Goal: Complete application form

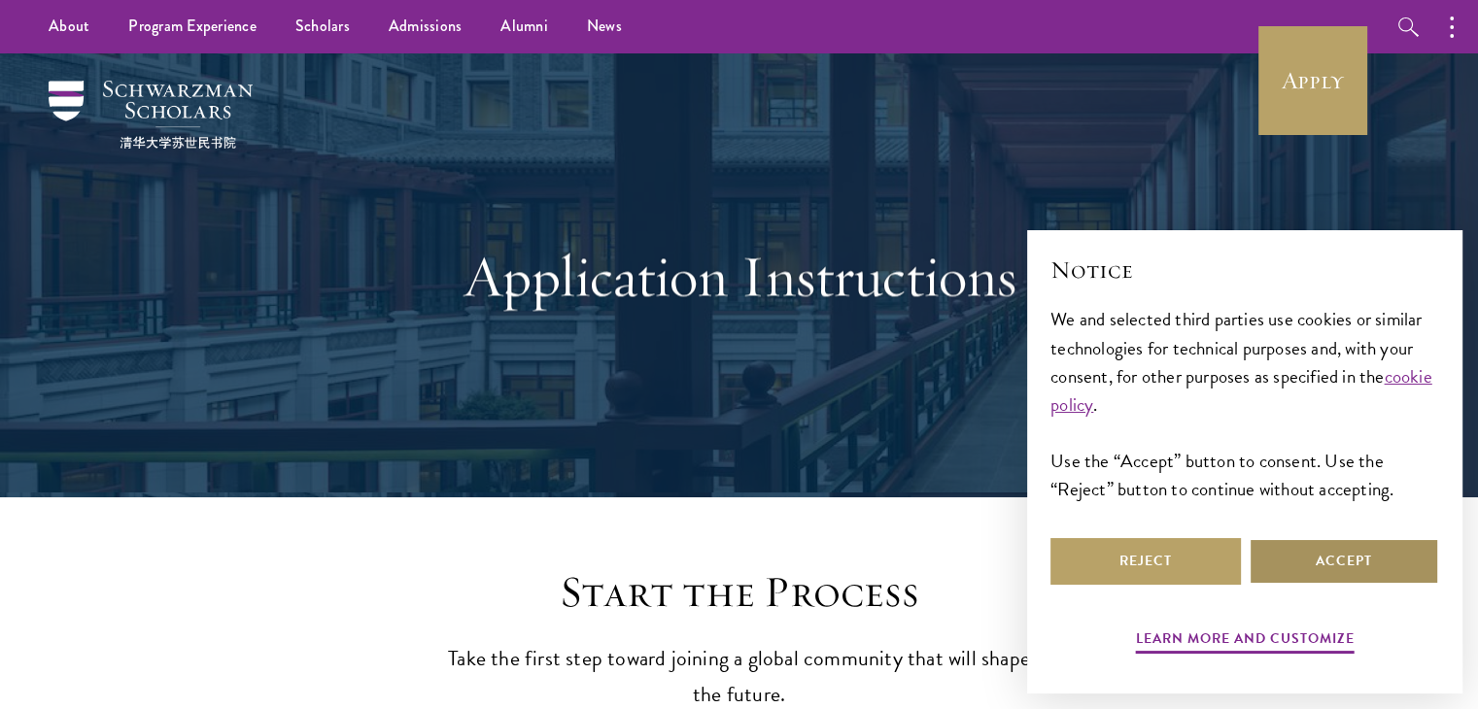
click at [1402, 563] on button "Accept" at bounding box center [1343, 561] width 190 height 47
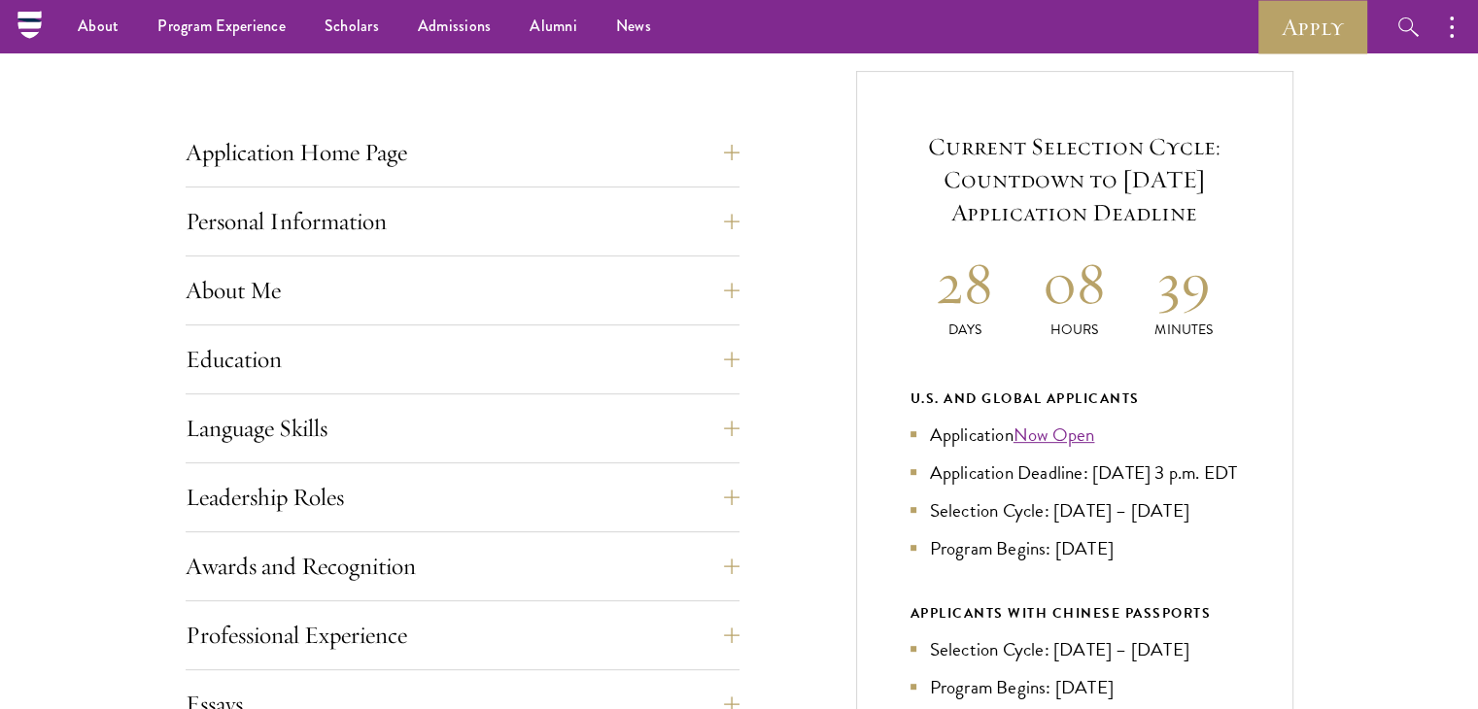
scroll to position [583, 0]
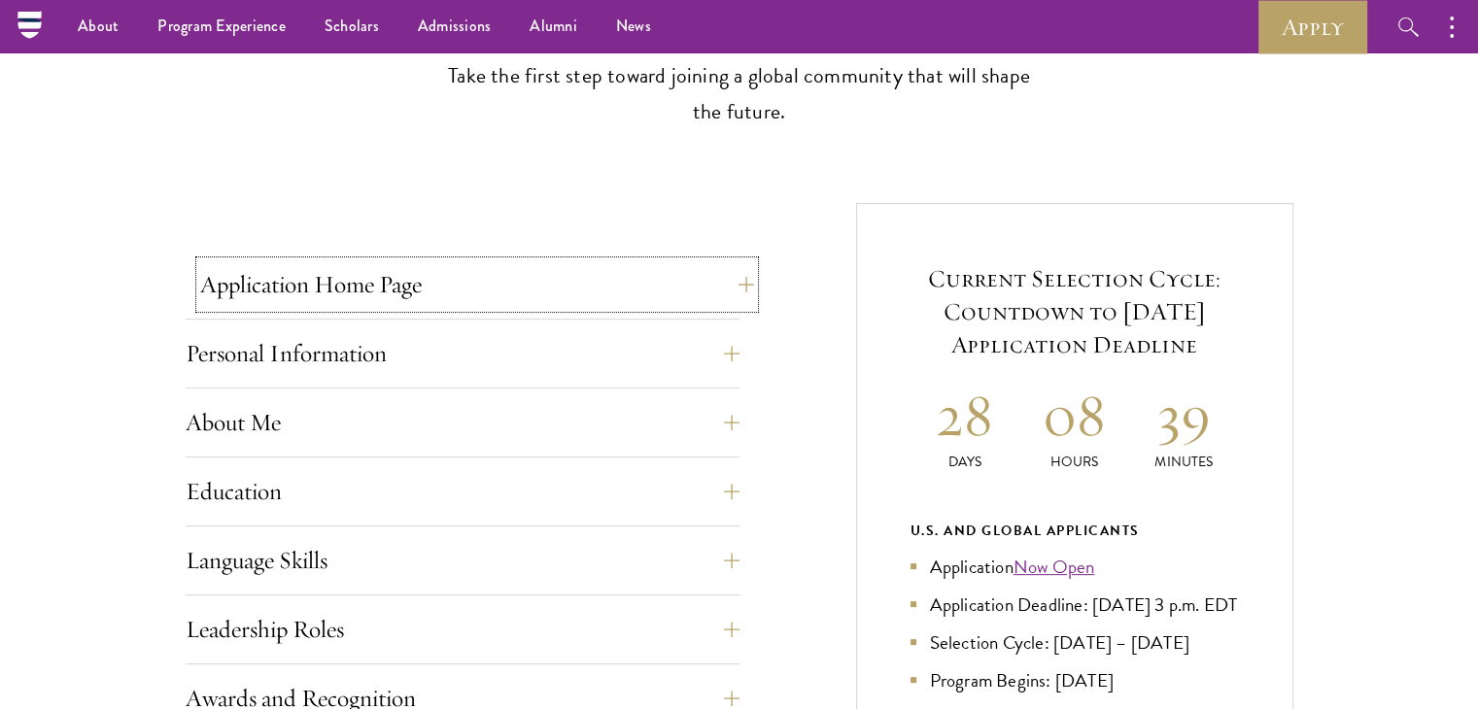
click at [730, 289] on button "Application Home Page" at bounding box center [477, 284] width 554 height 47
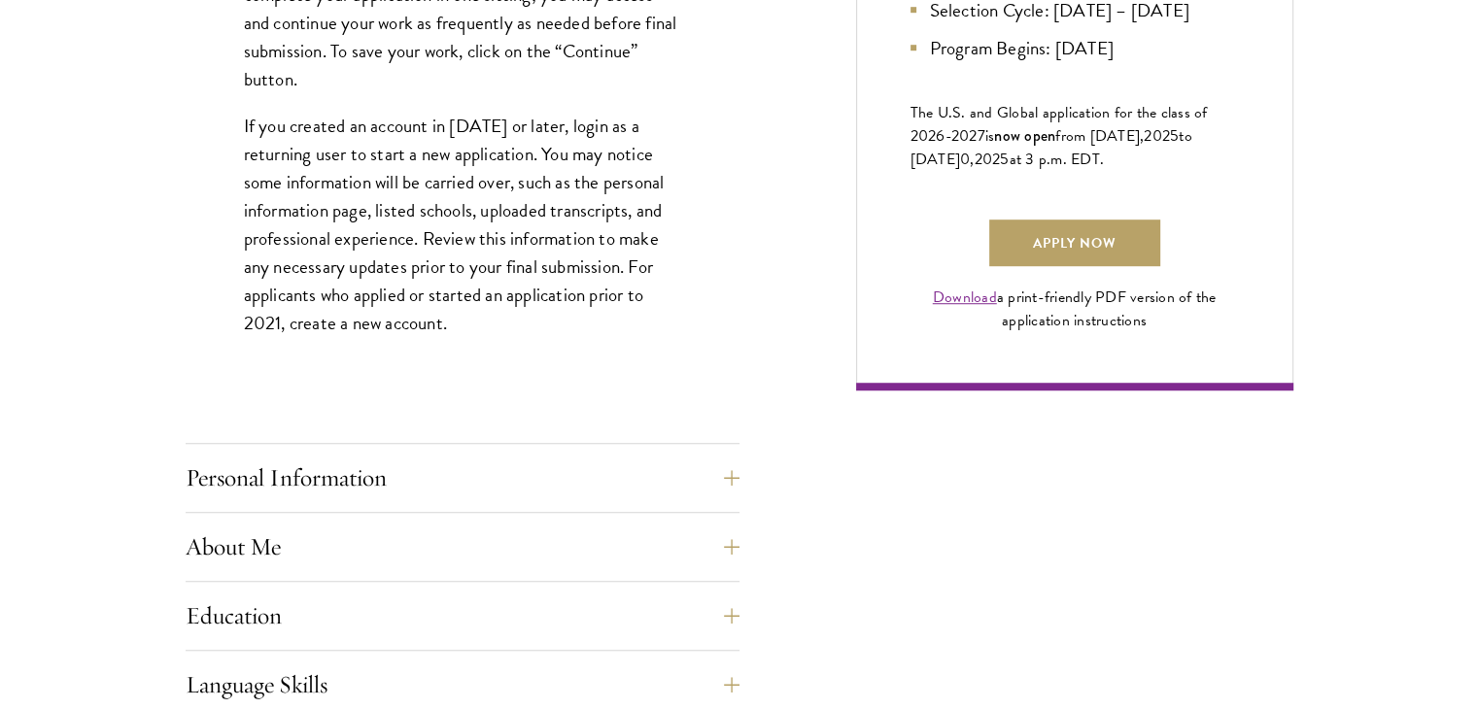
scroll to position [1457, 0]
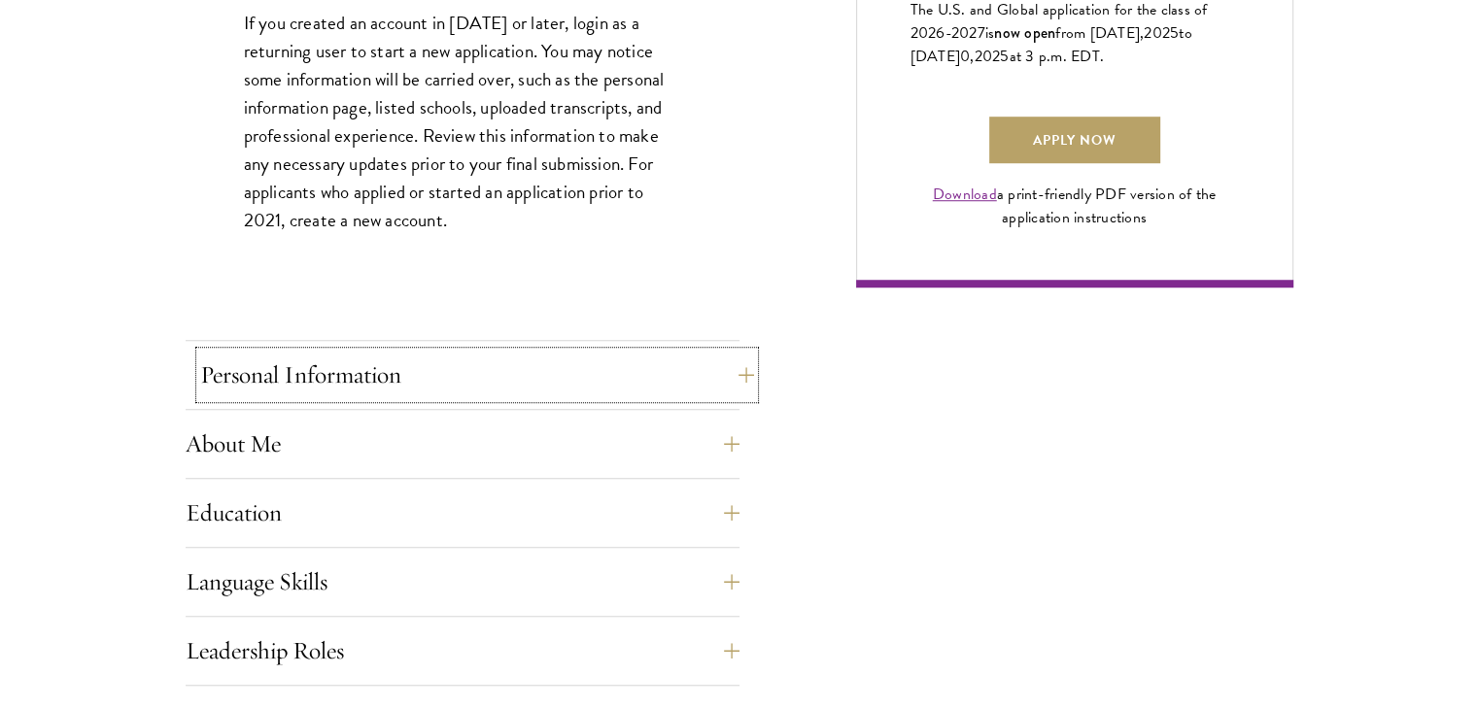
click at [715, 367] on button "Personal Information" at bounding box center [477, 375] width 554 height 47
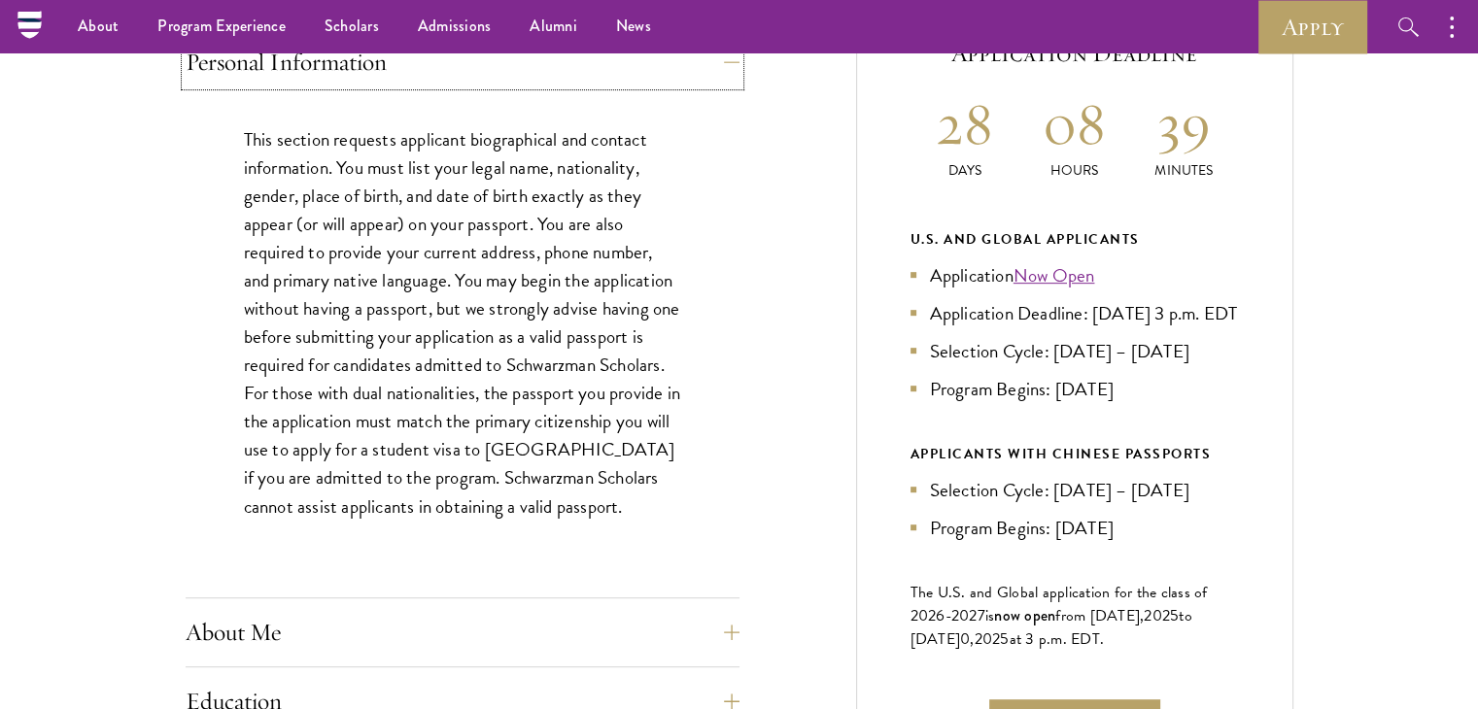
scroll to position [777, 0]
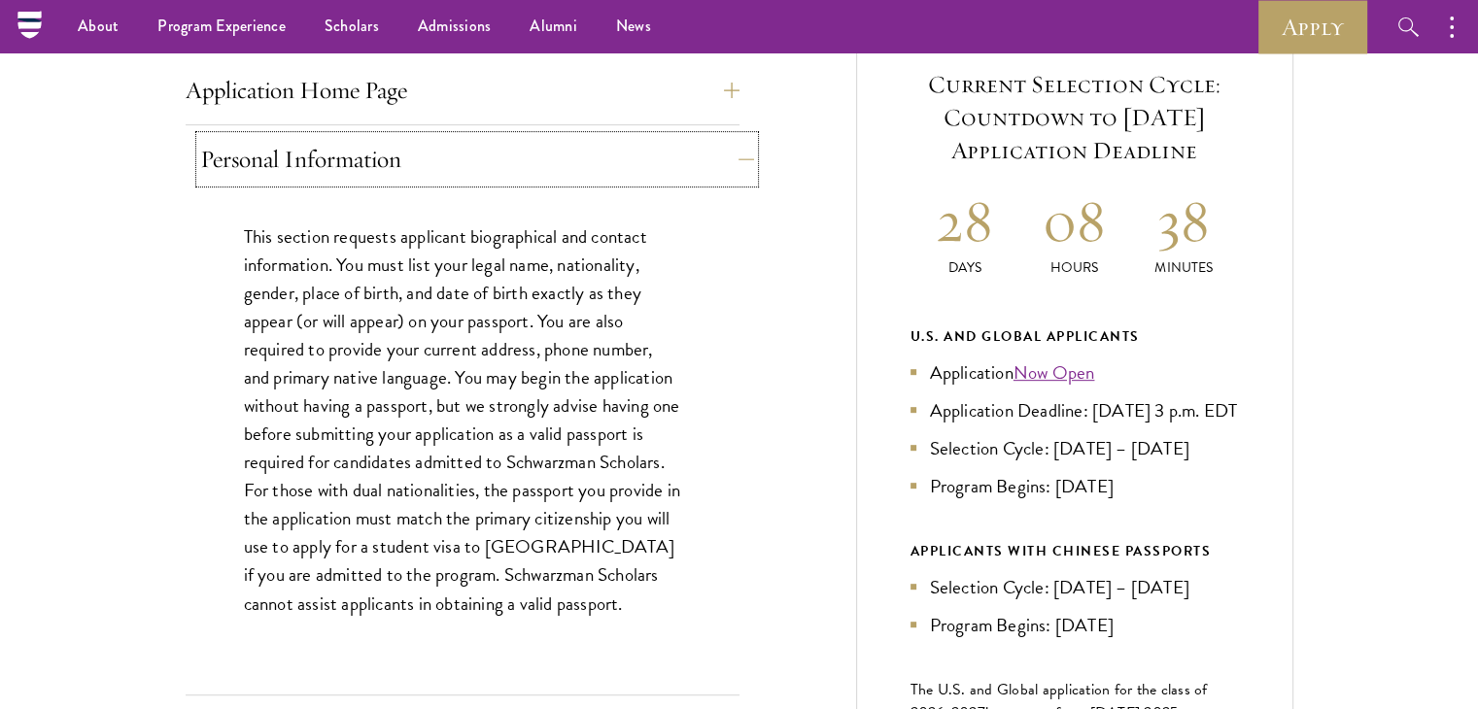
click at [735, 150] on button "Personal Information" at bounding box center [477, 159] width 554 height 47
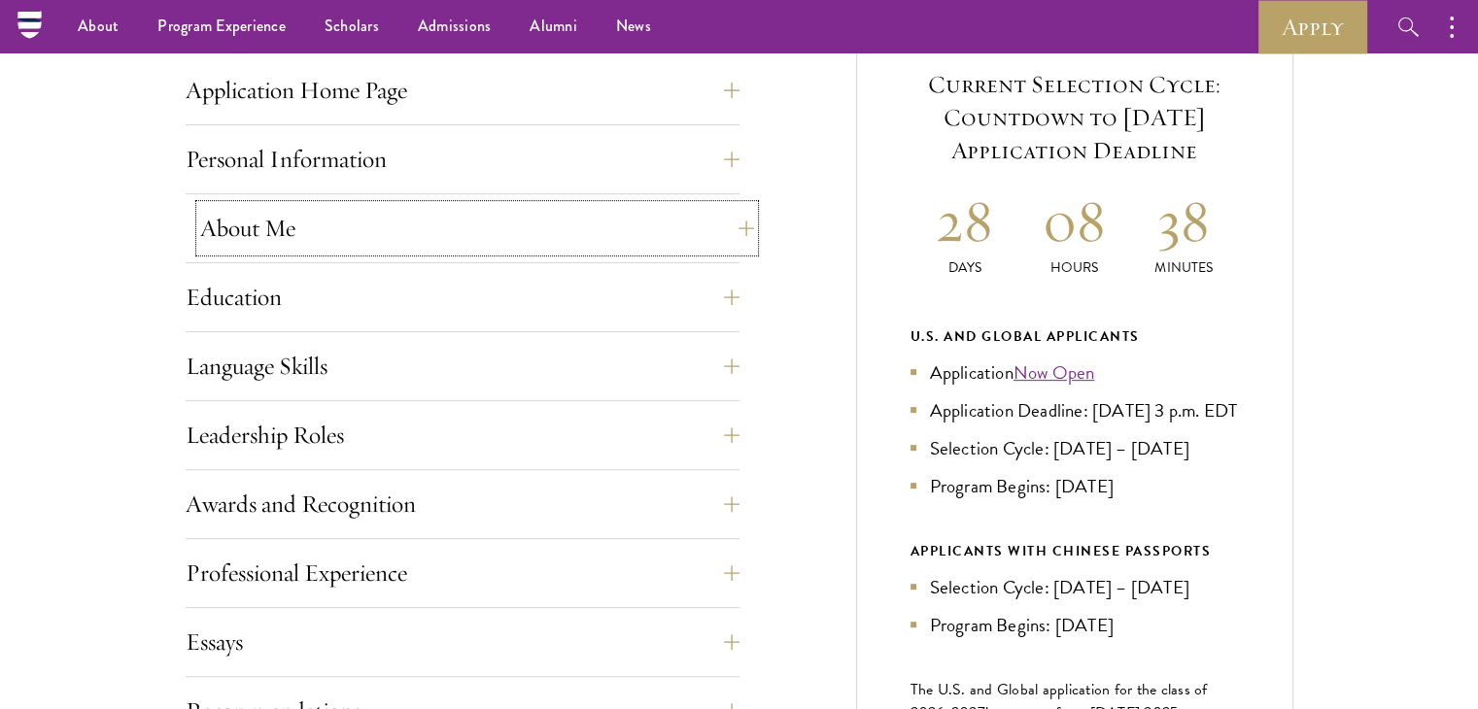
click at [698, 215] on button "About Me" at bounding box center [477, 228] width 554 height 47
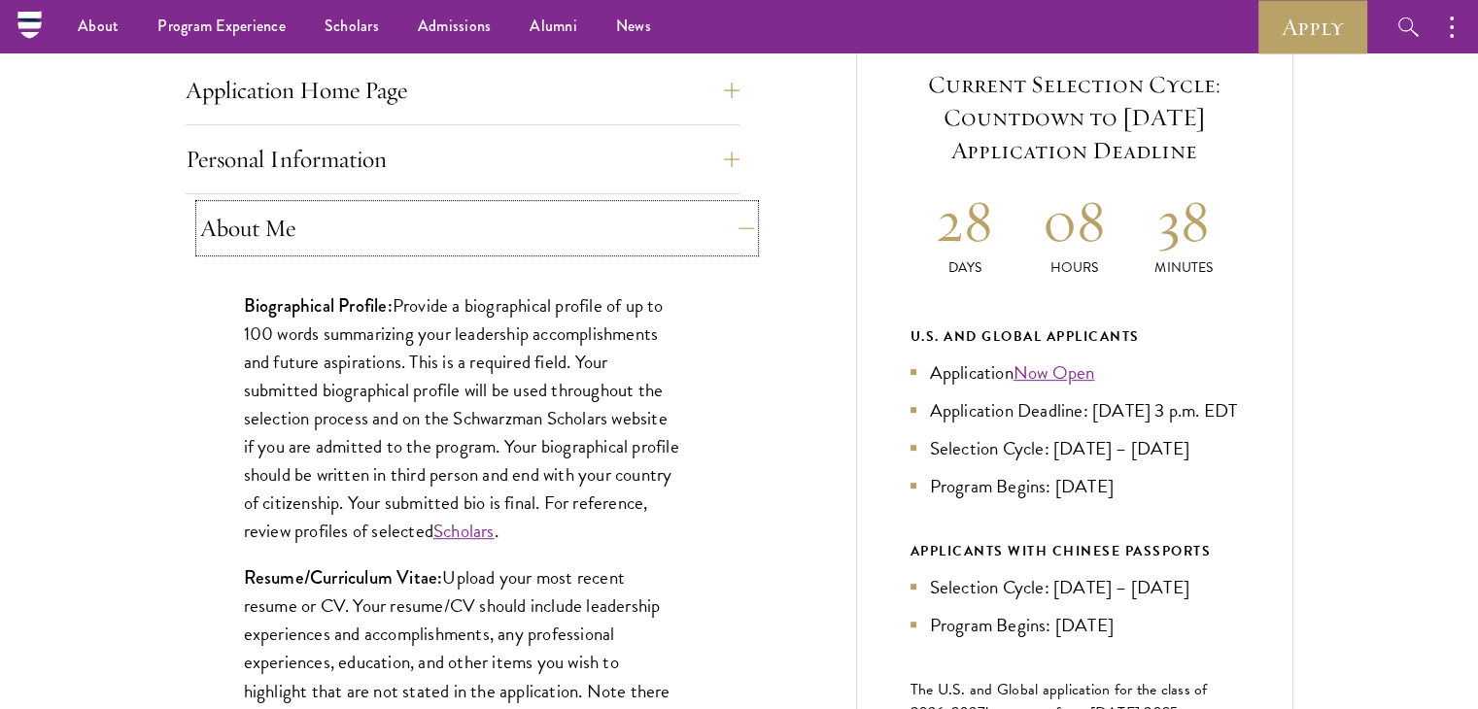
click at [735, 221] on button "About Me" at bounding box center [477, 228] width 554 height 47
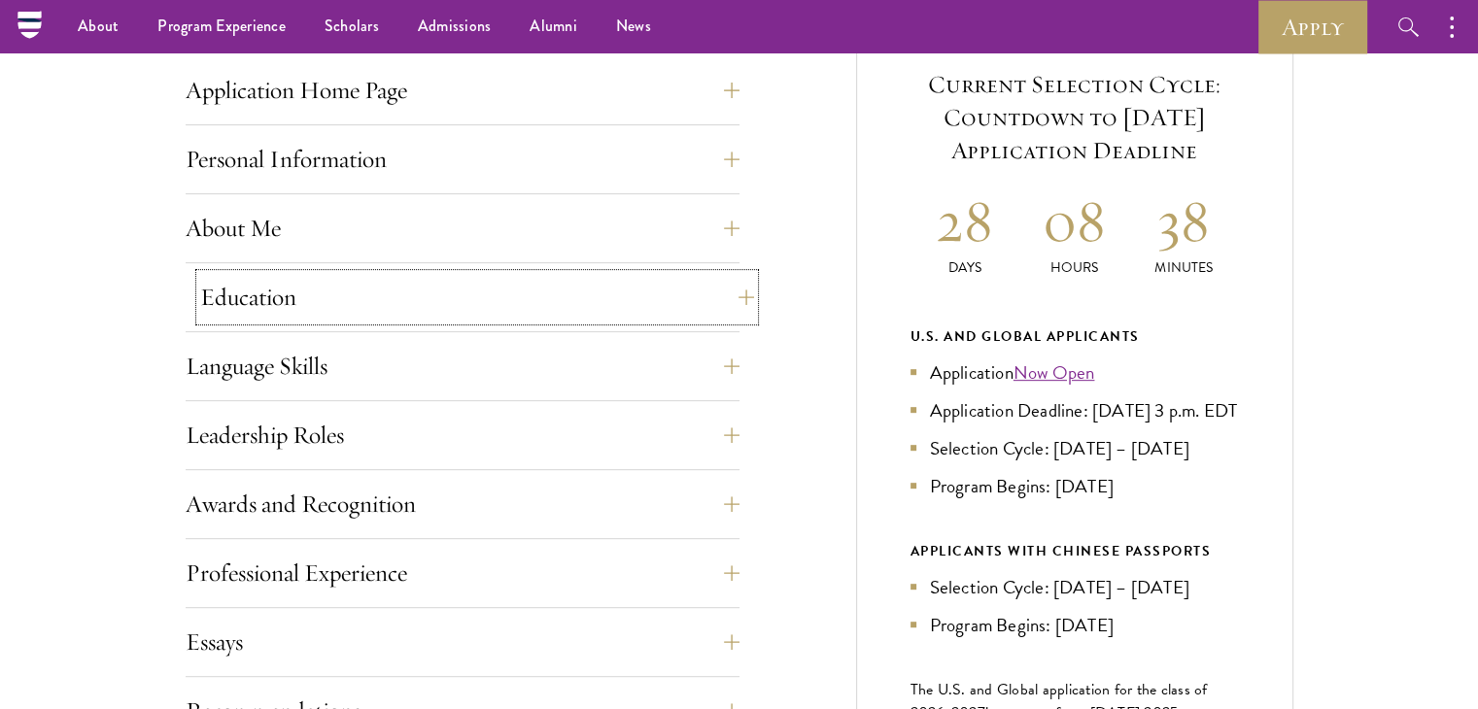
click at [731, 300] on button "Education" at bounding box center [477, 297] width 554 height 47
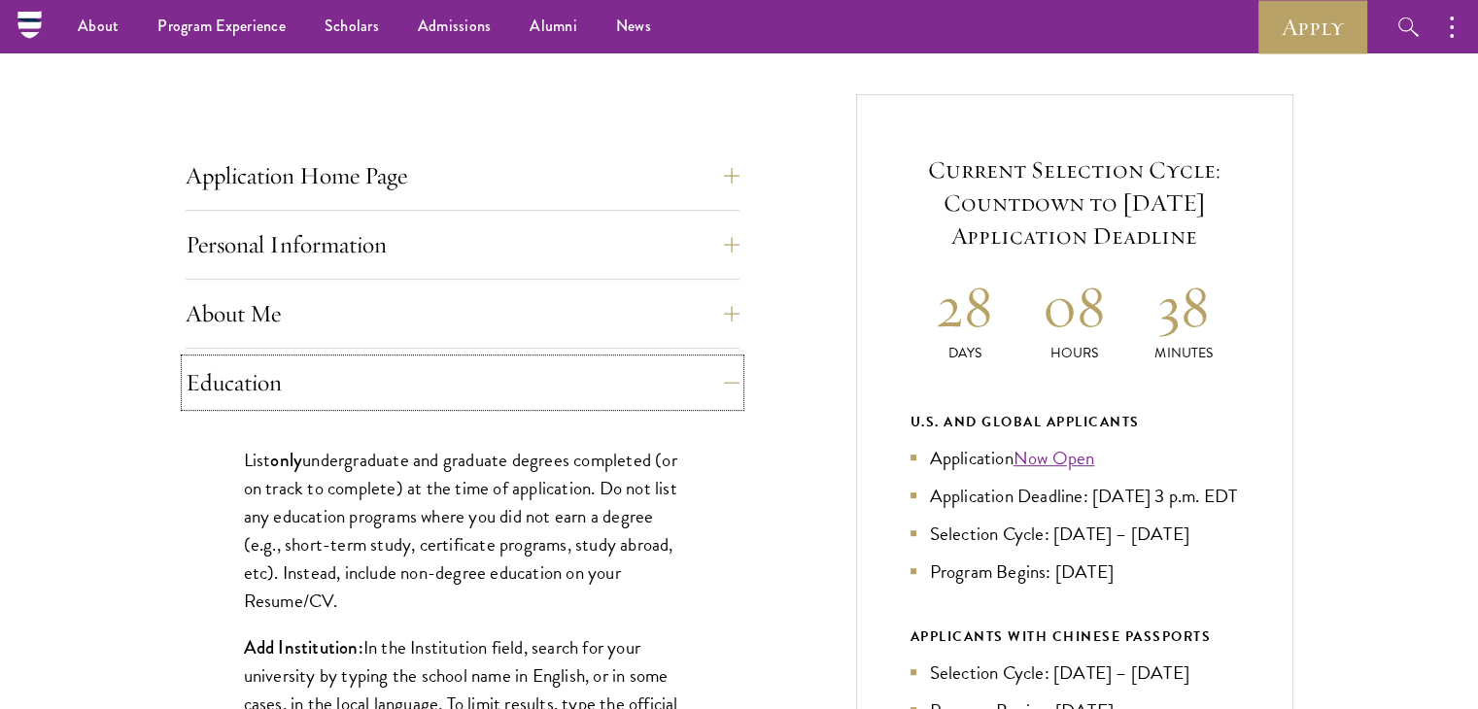
scroll to position [680, 0]
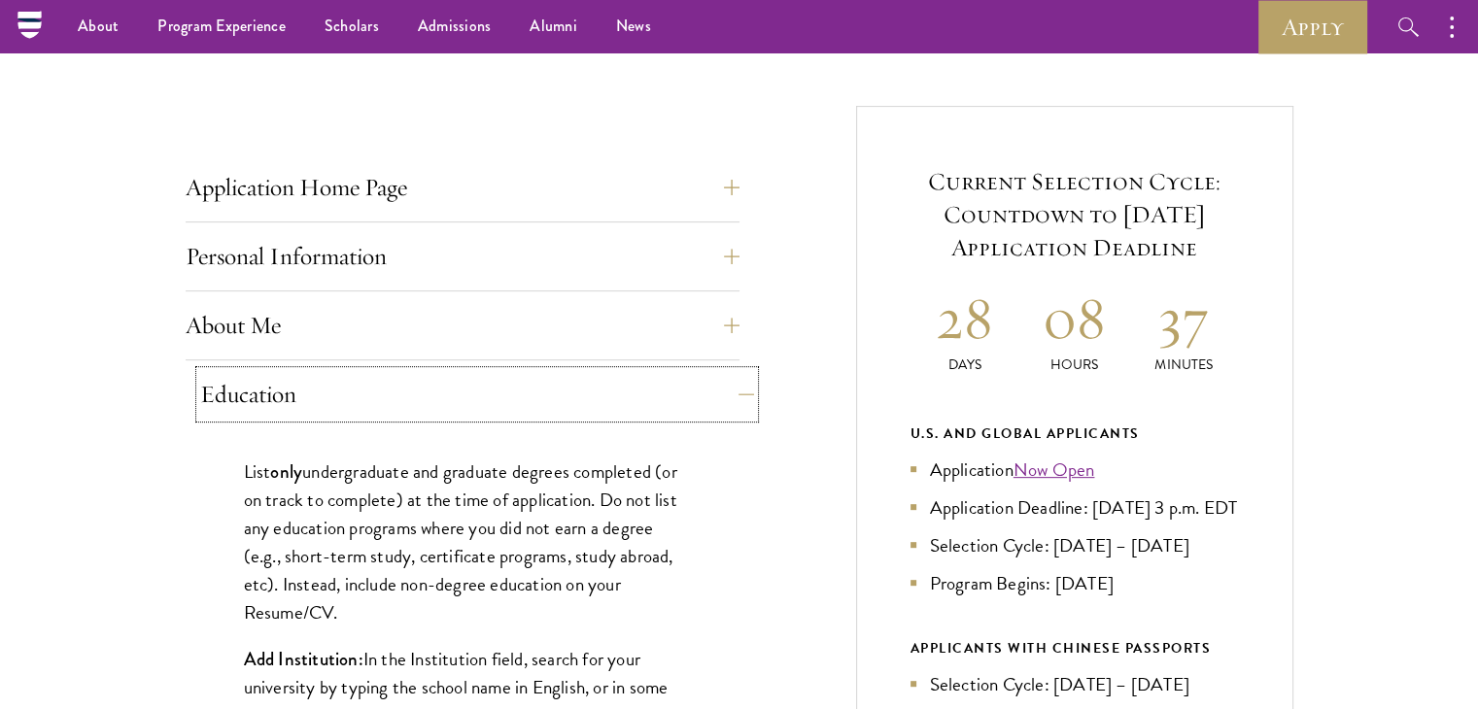
click at [738, 388] on button "Education" at bounding box center [477, 394] width 554 height 47
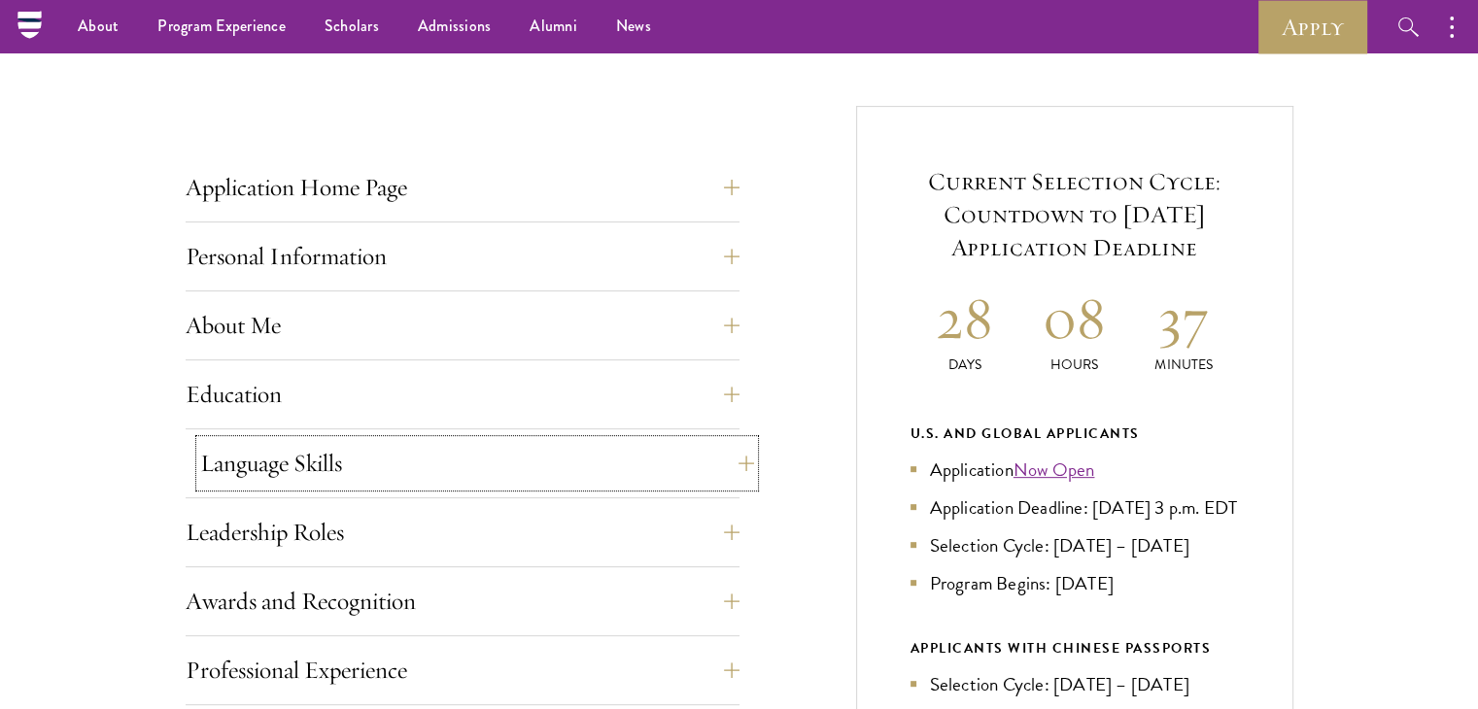
click at [718, 463] on button "Language Skills" at bounding box center [477, 463] width 554 height 47
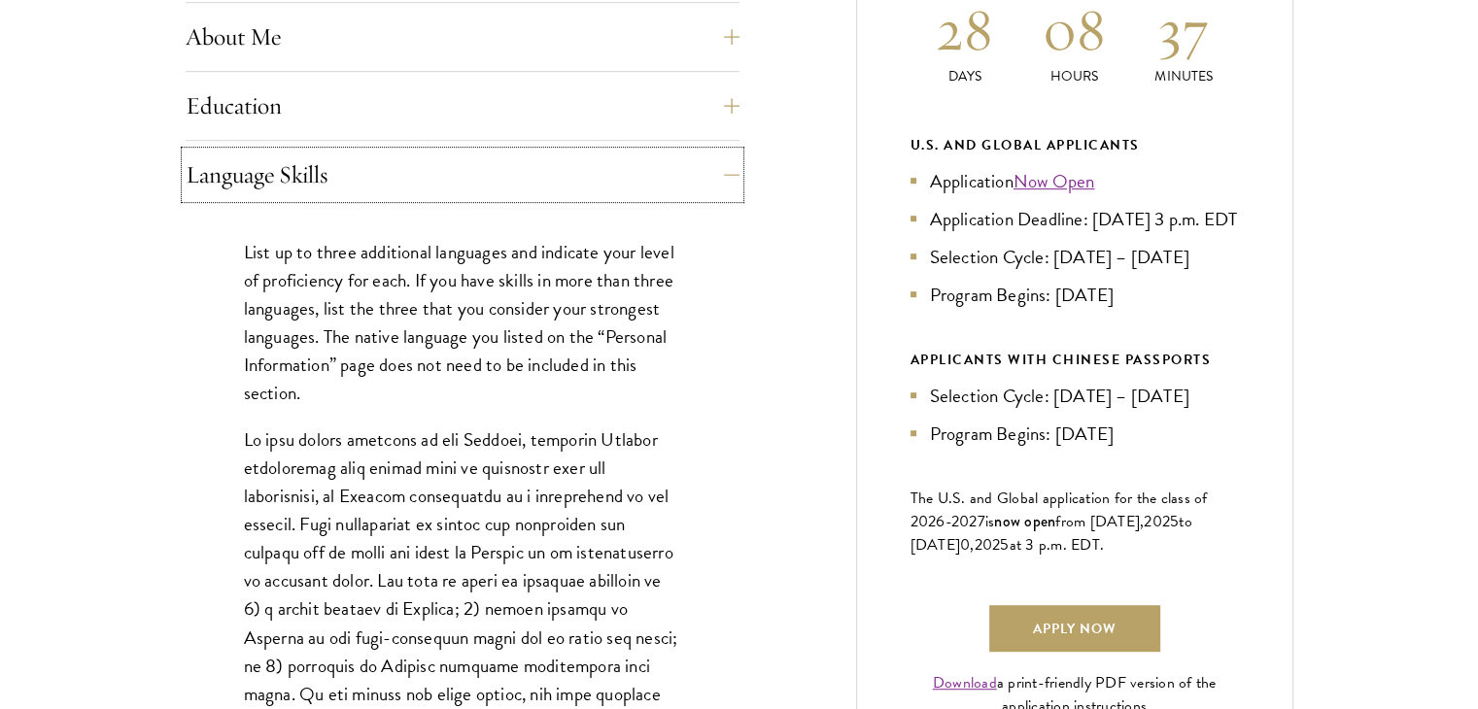
scroll to position [972, 0]
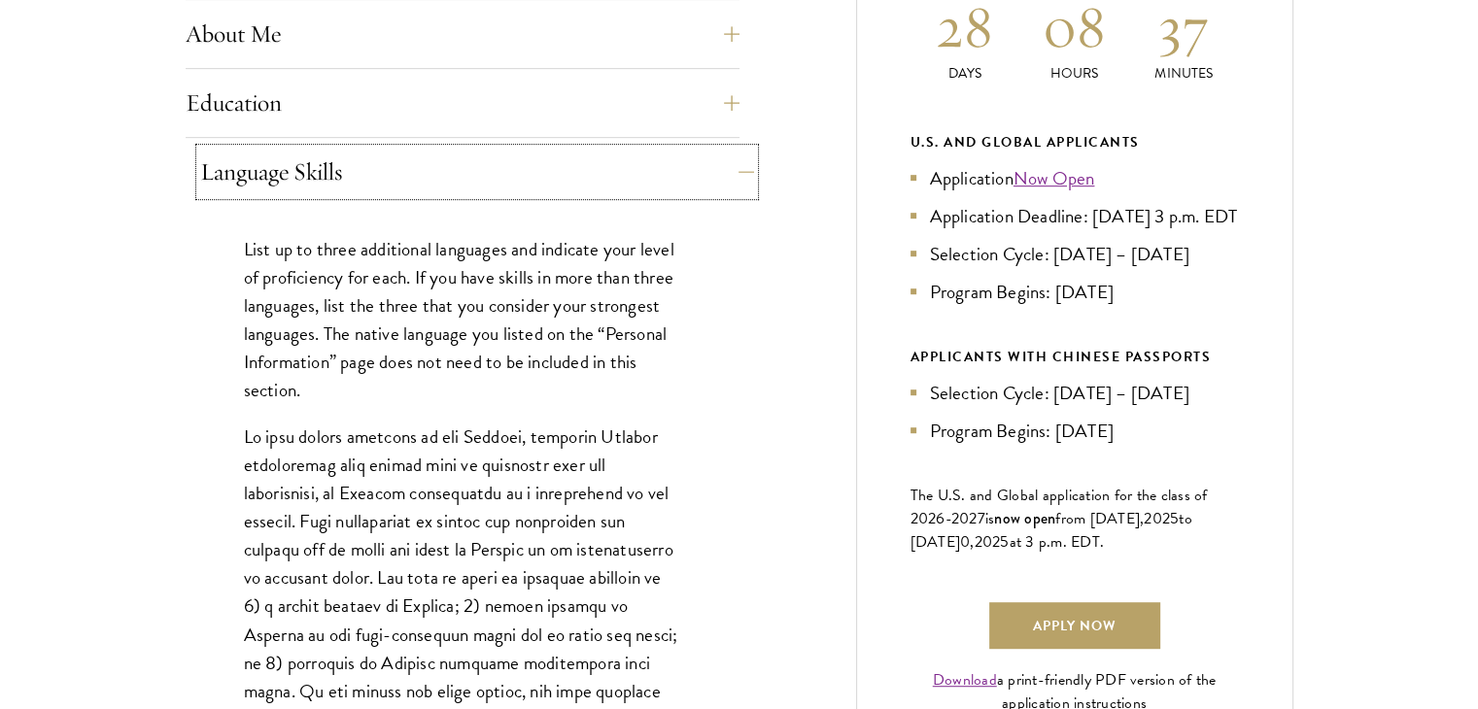
click at [704, 180] on button "Language Skills" at bounding box center [477, 172] width 554 height 47
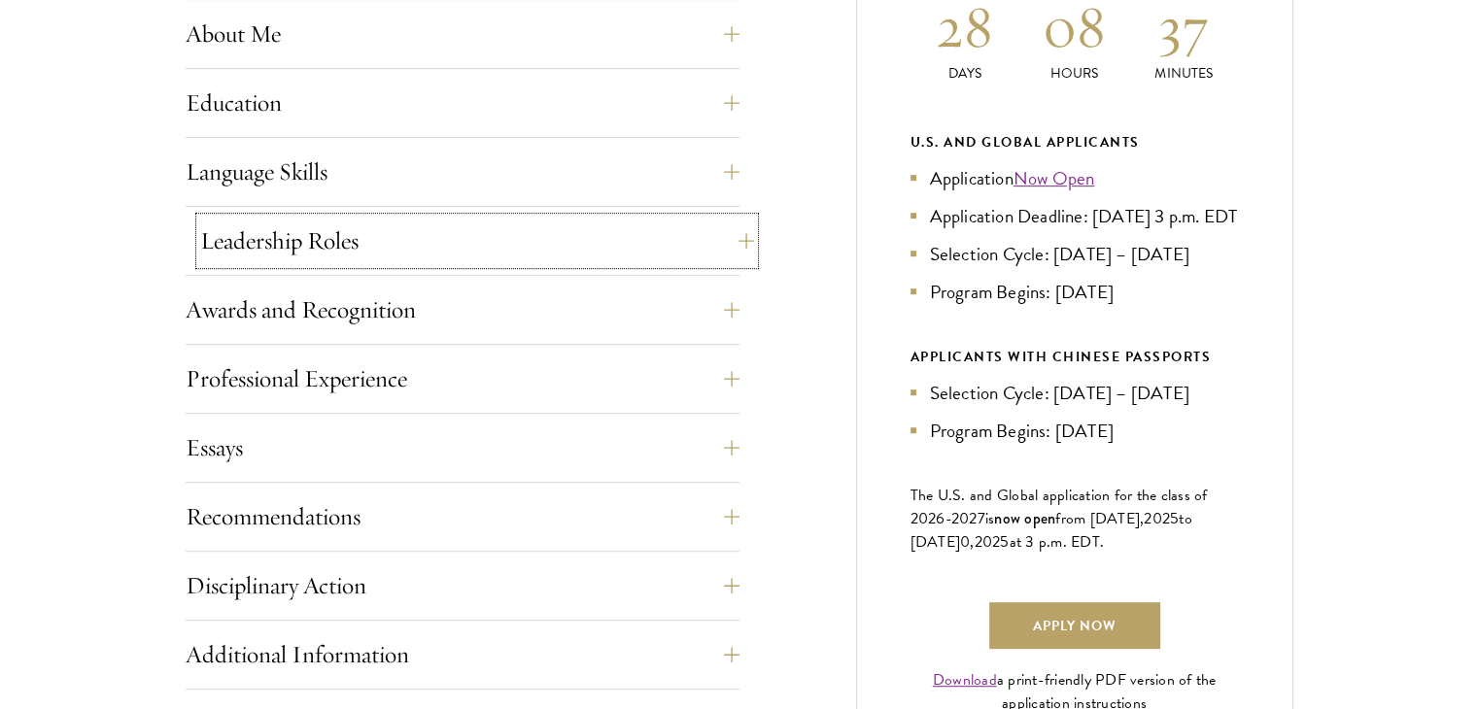
click at [671, 225] on button "Leadership Roles" at bounding box center [477, 241] width 554 height 47
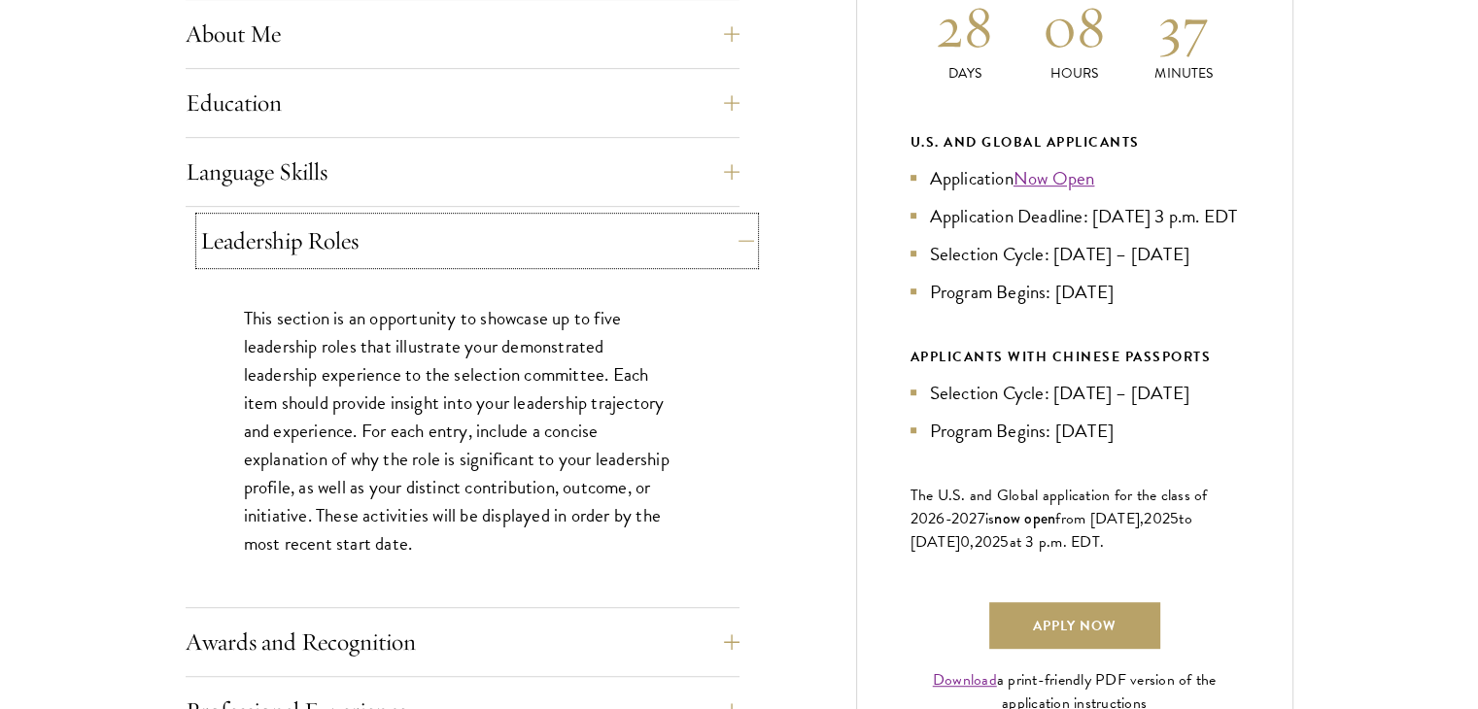
click at [671, 225] on button "Leadership Roles" at bounding box center [477, 241] width 554 height 47
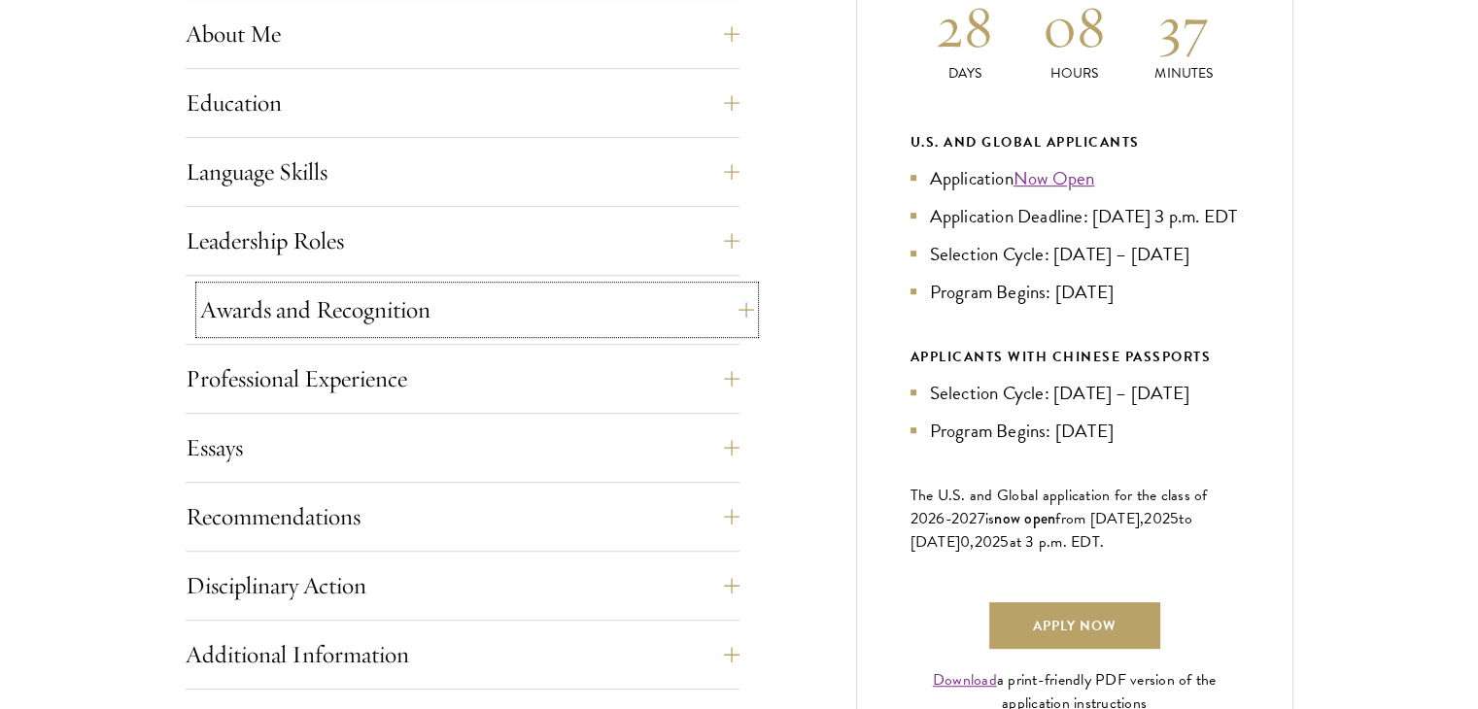
click at [696, 311] on button "Awards and Recognition" at bounding box center [477, 310] width 554 height 47
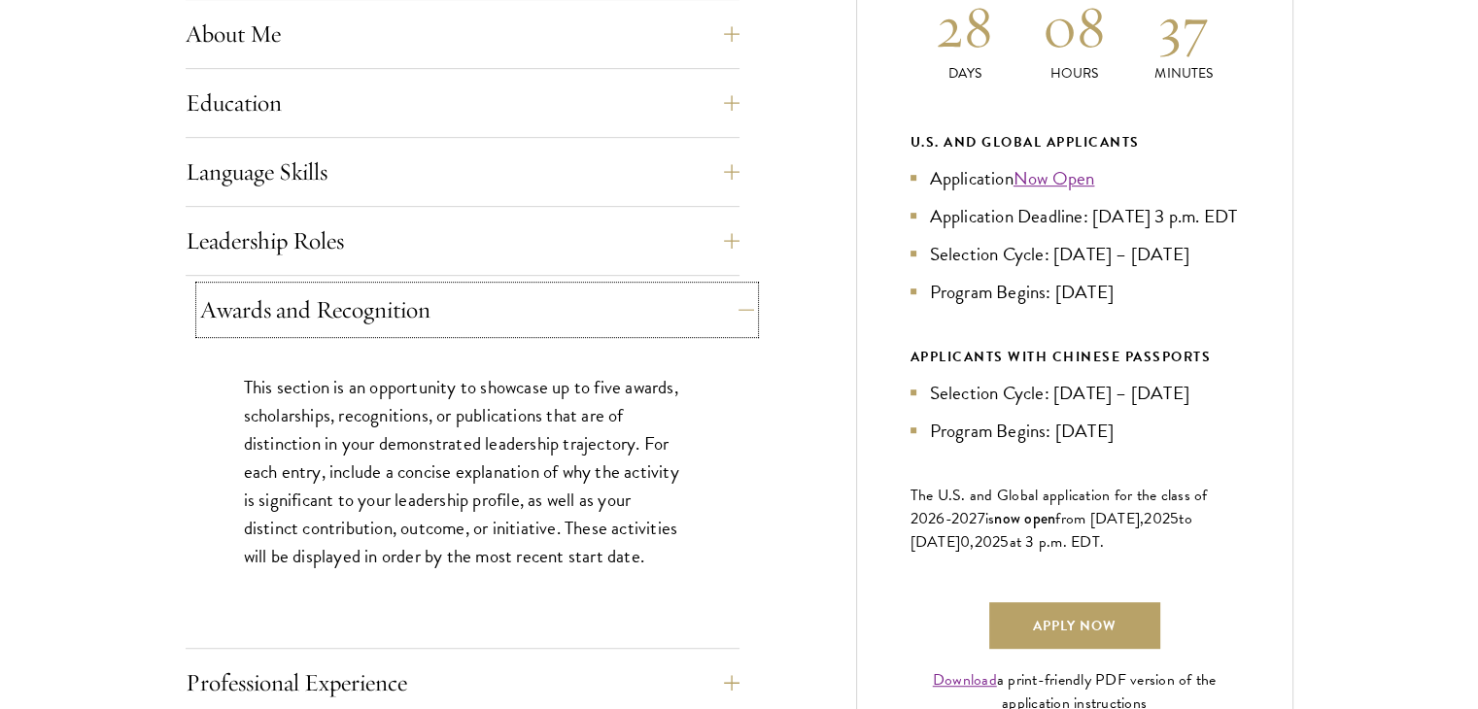
click at [696, 311] on button "Awards and Recognition" at bounding box center [477, 310] width 554 height 47
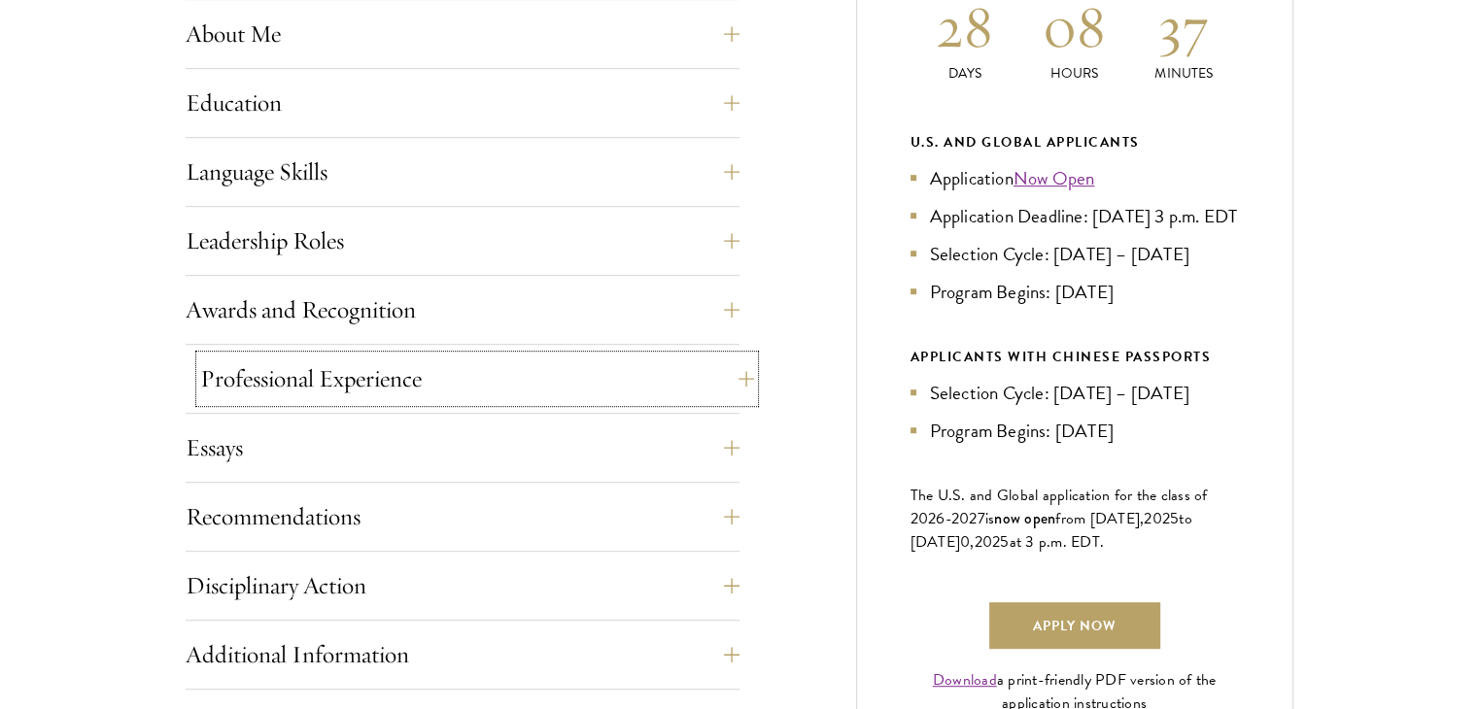
click at [711, 362] on button "Professional Experience" at bounding box center [477, 379] width 554 height 47
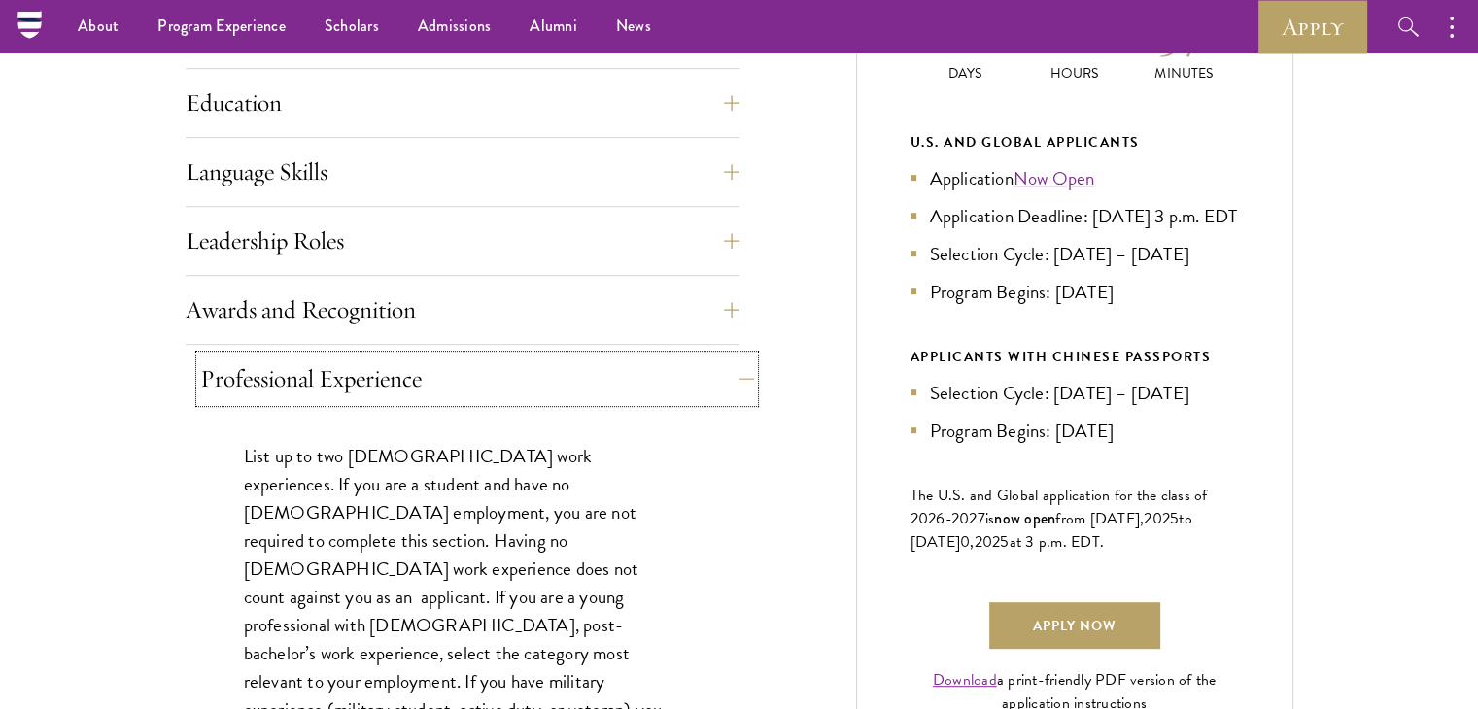
click at [719, 378] on button "Professional Experience" at bounding box center [477, 379] width 554 height 47
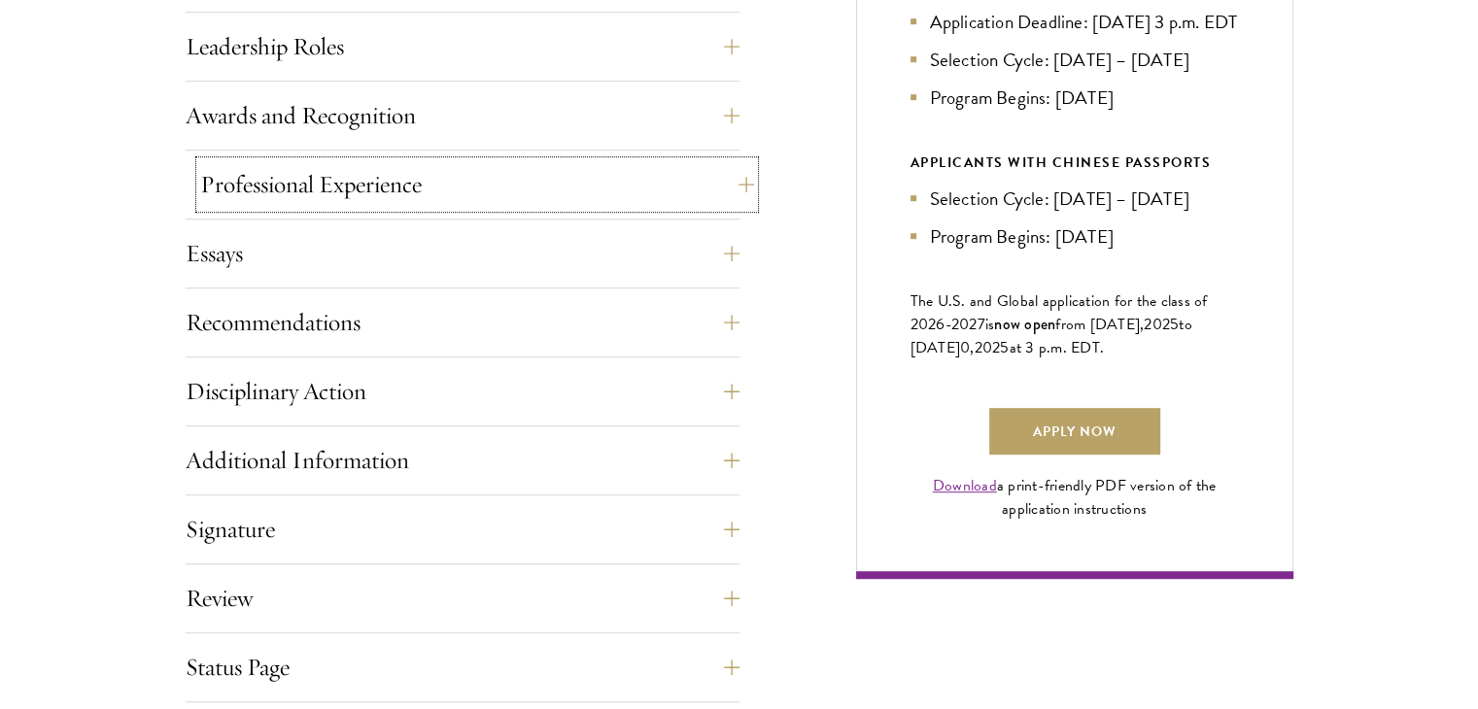
scroll to position [1263, 0]
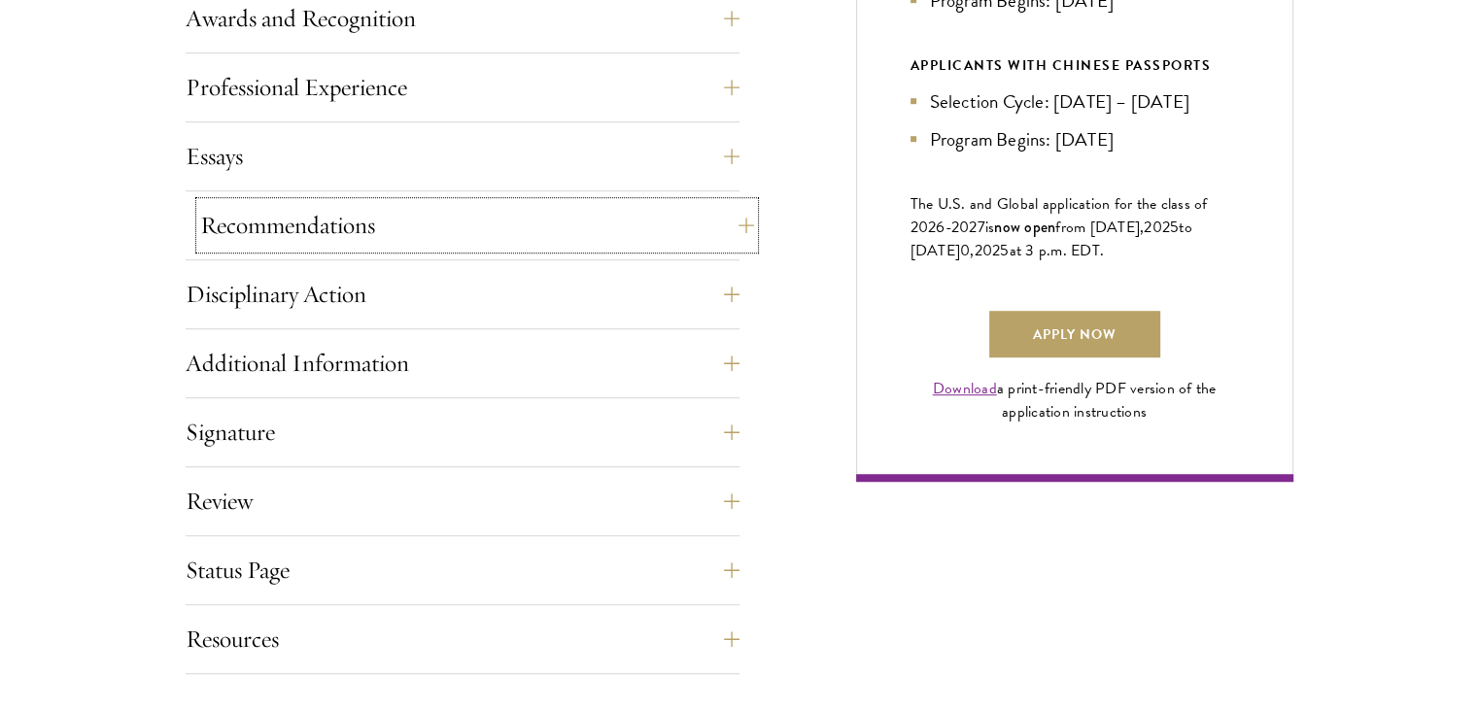
click at [692, 221] on button "Recommendations" at bounding box center [477, 225] width 554 height 47
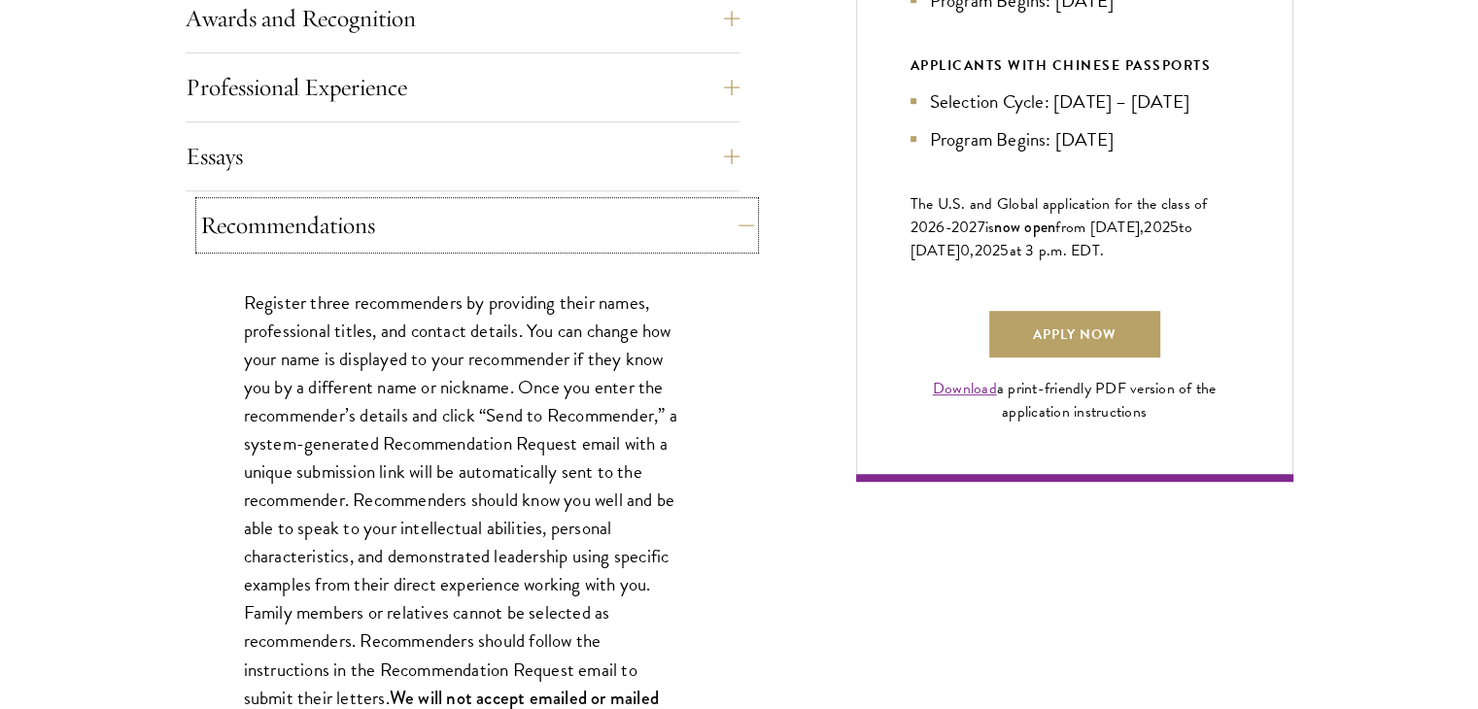
click at [692, 219] on button "Recommendations" at bounding box center [477, 225] width 554 height 47
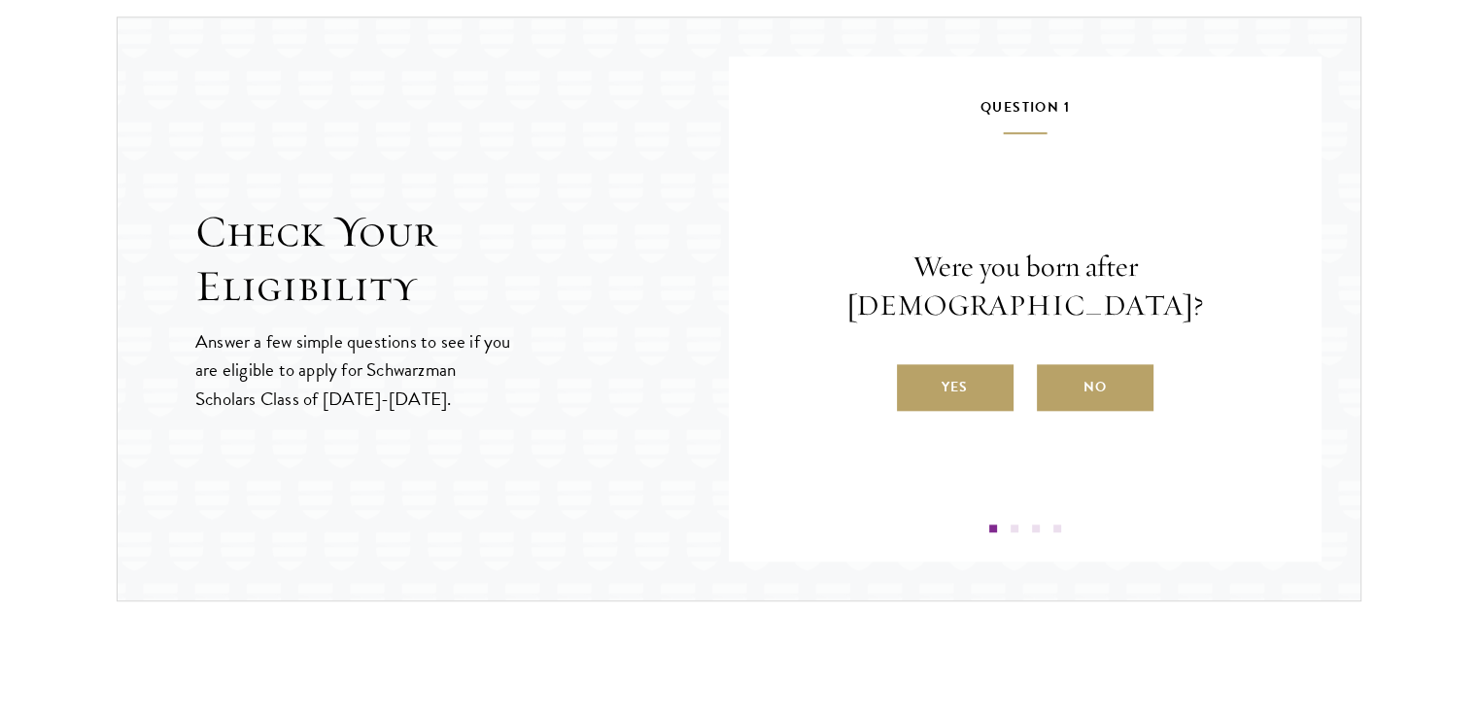
scroll to position [2040, 0]
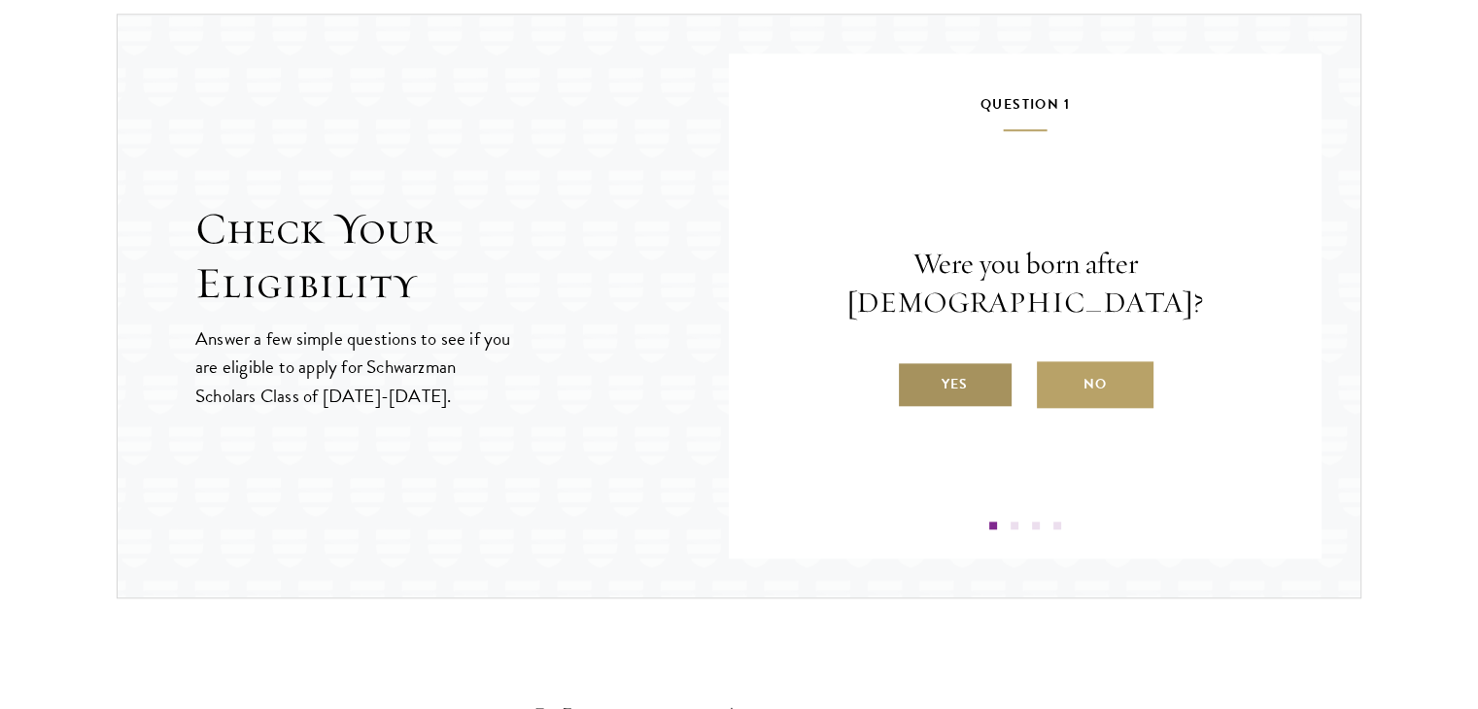
click at [943, 361] on label "Yes" at bounding box center [955, 384] width 117 height 47
click at [914, 363] on input "Yes" at bounding box center [905, 371] width 17 height 17
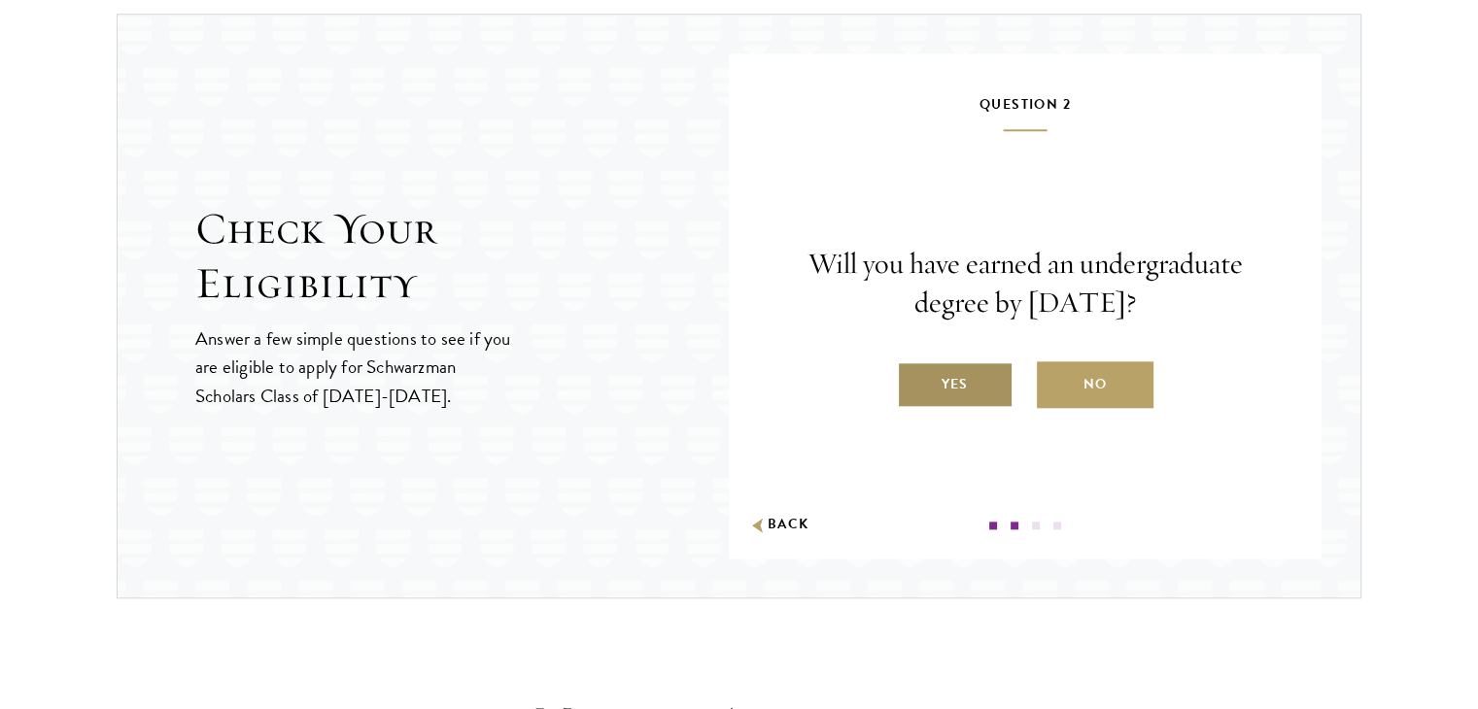
click at [968, 378] on label "Yes" at bounding box center [955, 384] width 117 height 47
click at [914, 378] on input "Yes" at bounding box center [905, 371] width 17 height 17
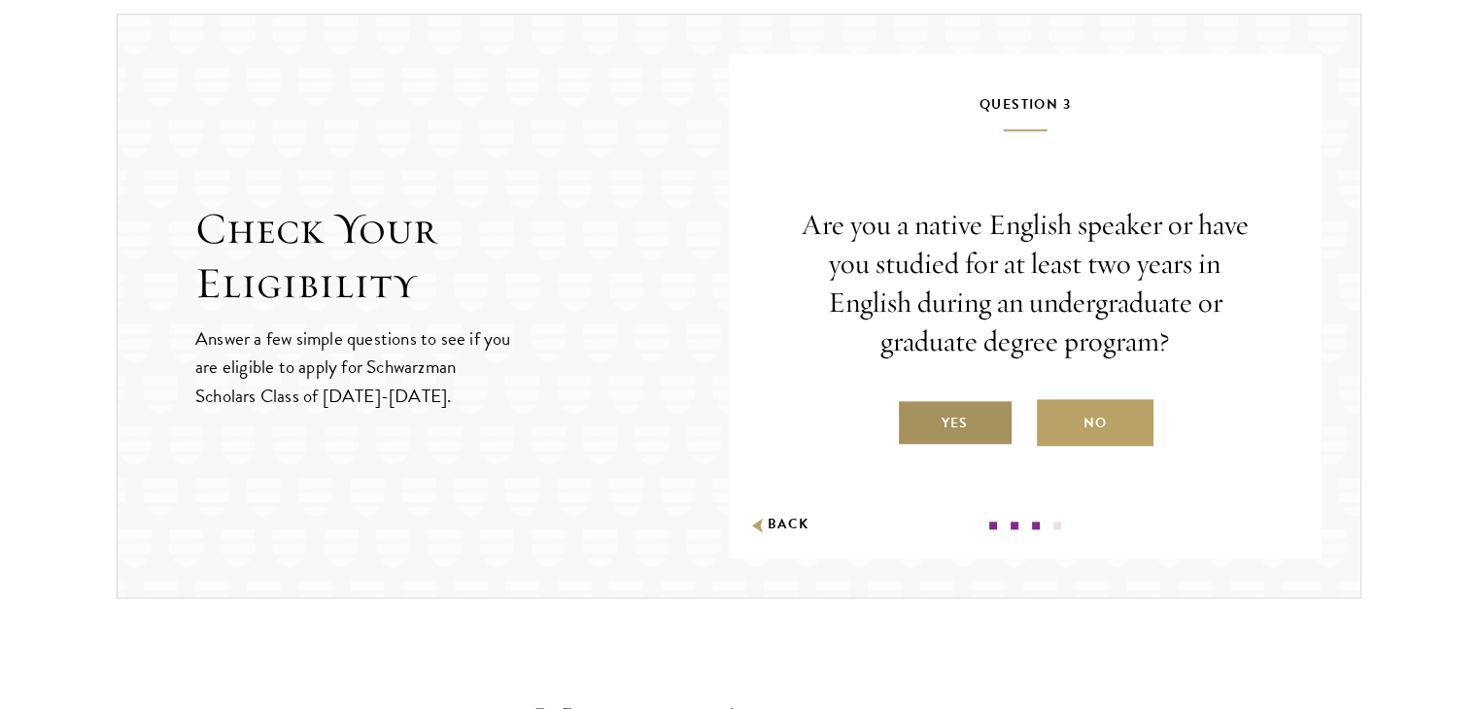
click at [975, 409] on label "Yes" at bounding box center [955, 422] width 117 height 47
click at [914, 409] on input "Yes" at bounding box center [905, 410] width 17 height 17
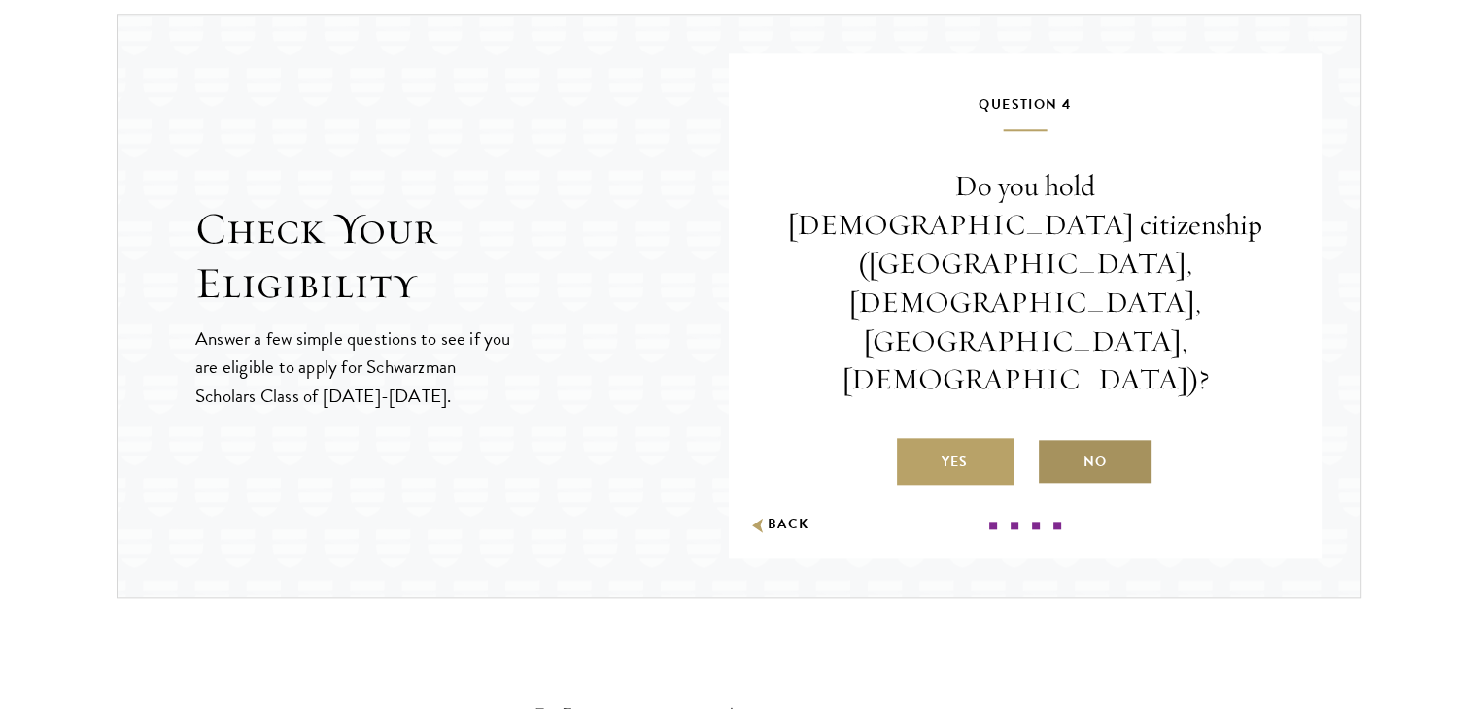
click at [1073, 438] on label "No" at bounding box center [1095, 461] width 117 height 47
click at [1054, 441] on input "No" at bounding box center [1045, 449] width 17 height 17
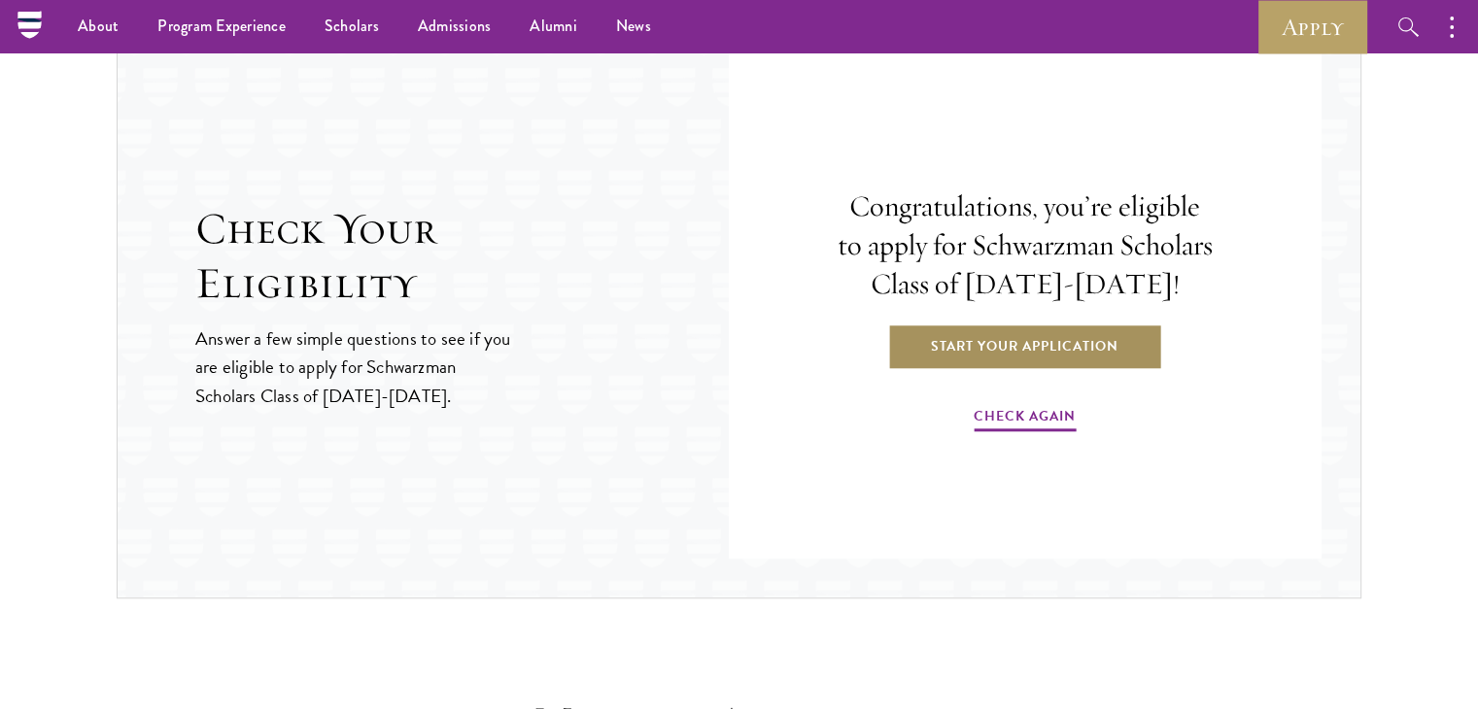
click at [1080, 342] on link "Start Your Application" at bounding box center [1024, 346] width 275 height 47
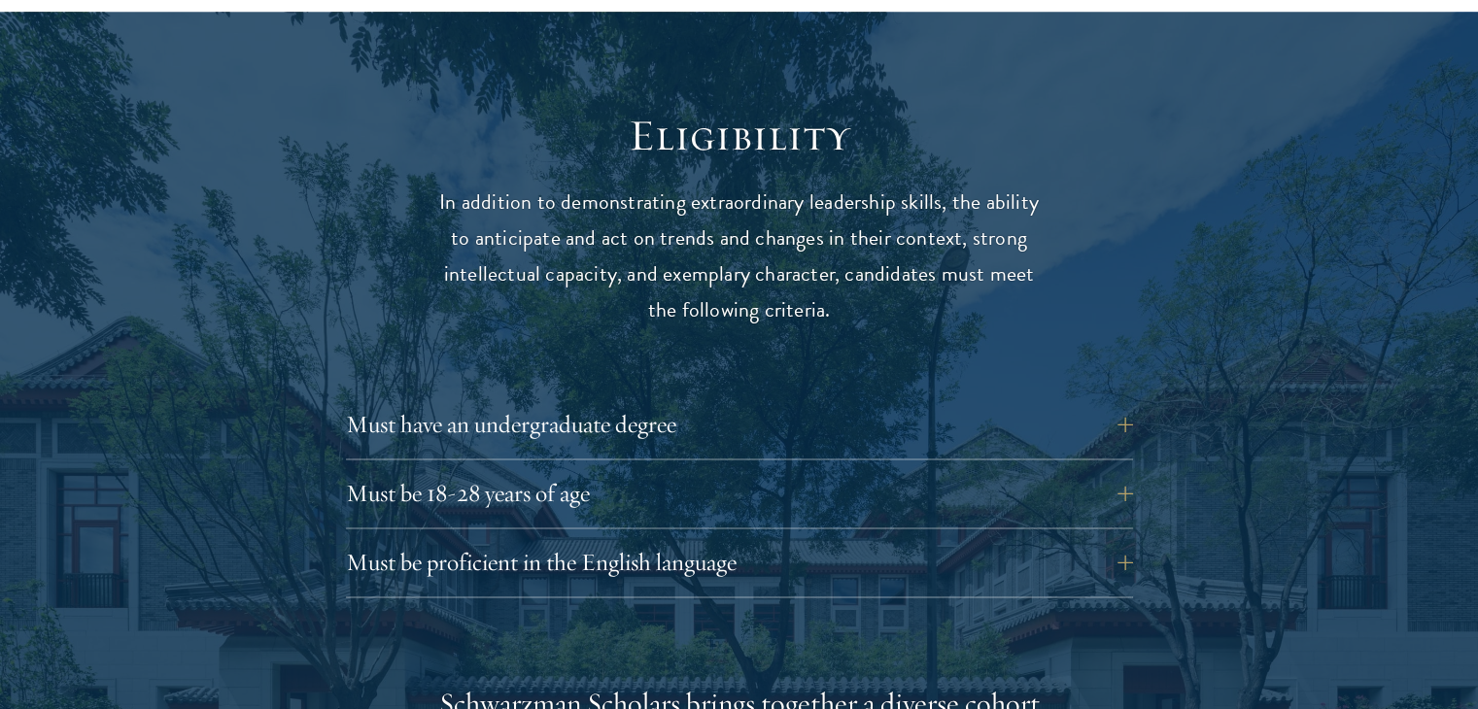
scroll to position [2526, 0]
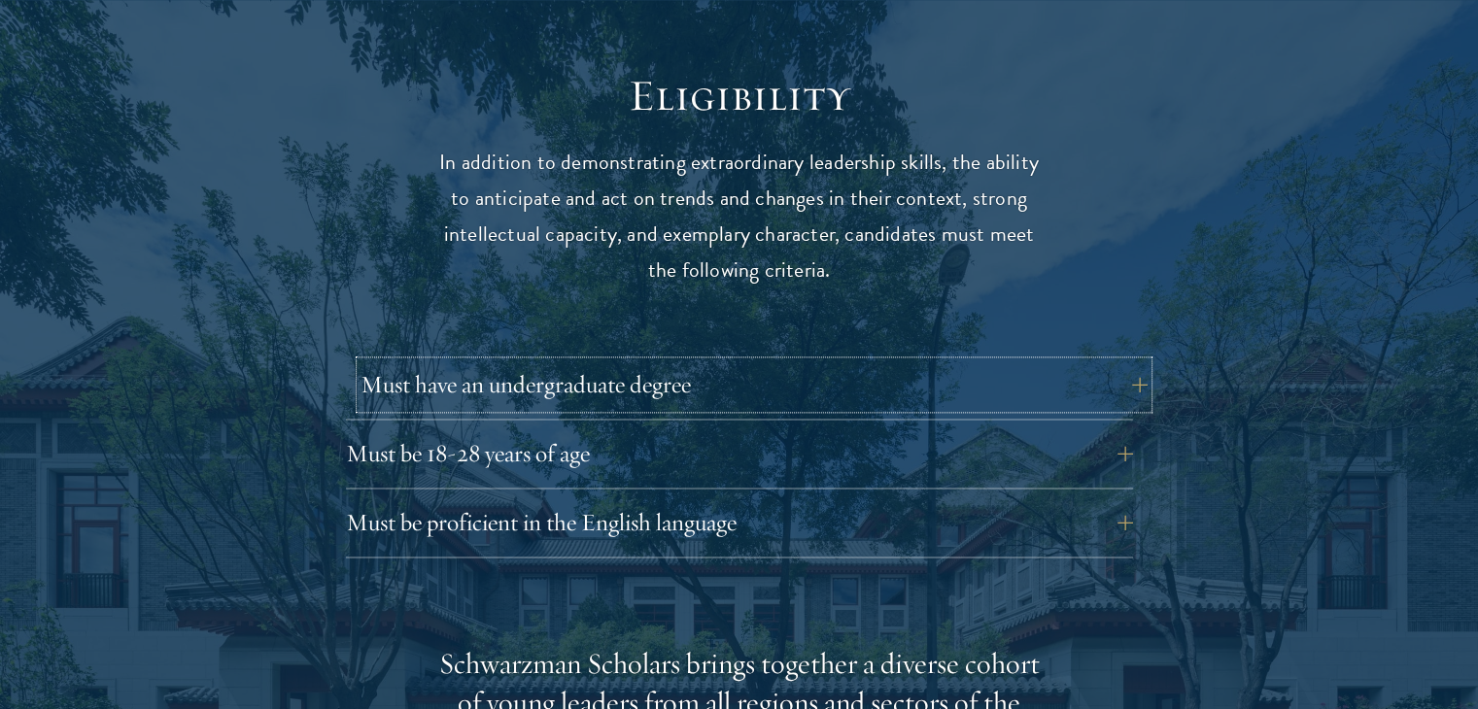
click at [1100, 361] on button "Must have an undergraduate degree" at bounding box center [753, 384] width 787 height 47
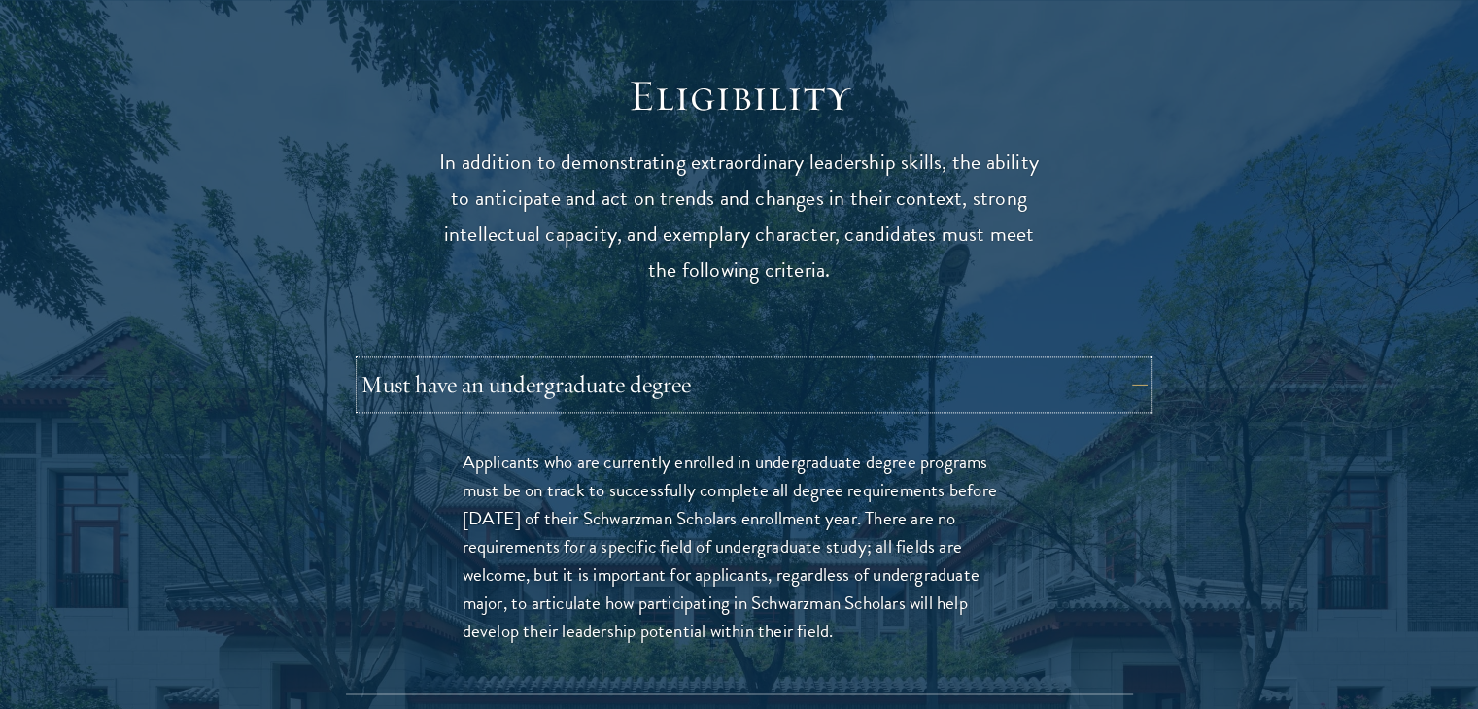
click at [1100, 361] on button "Must have an undergraduate degree" at bounding box center [753, 384] width 787 height 47
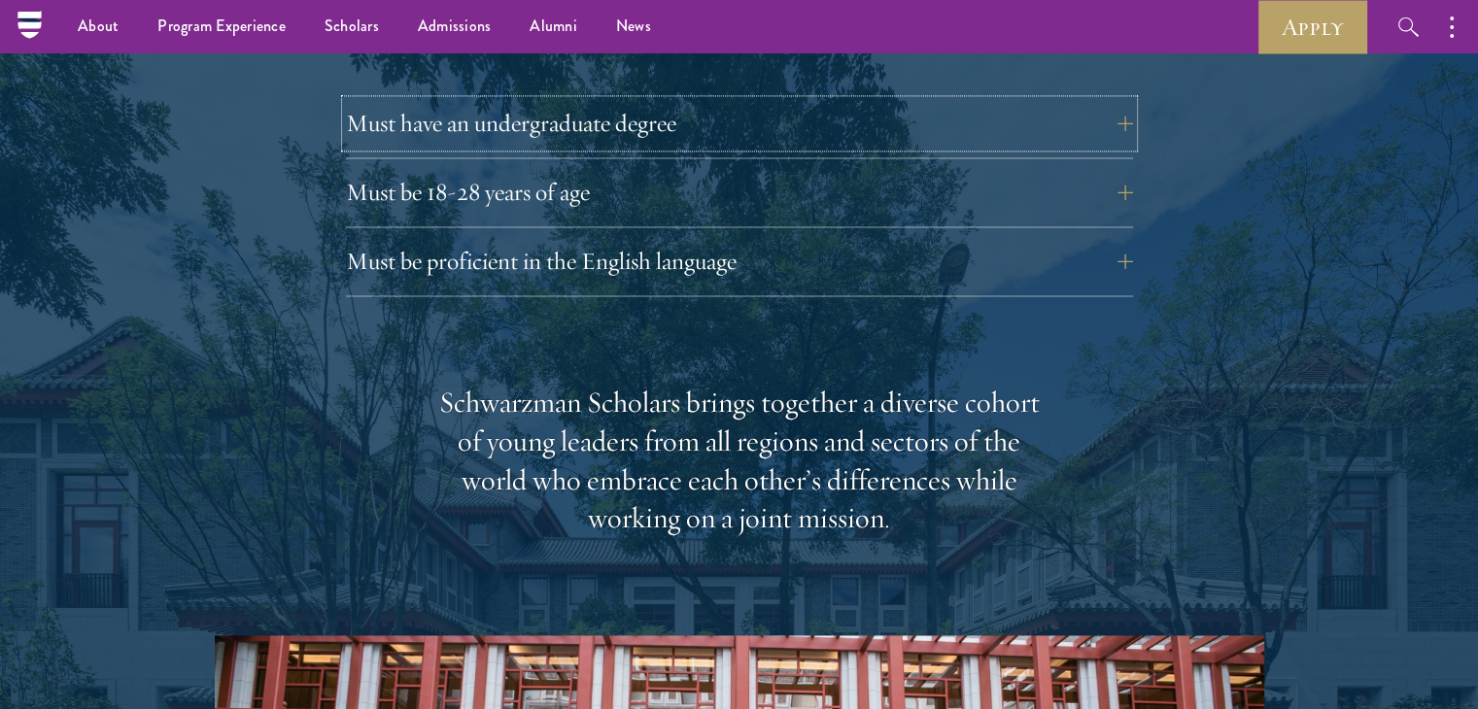
scroll to position [2623, 0]
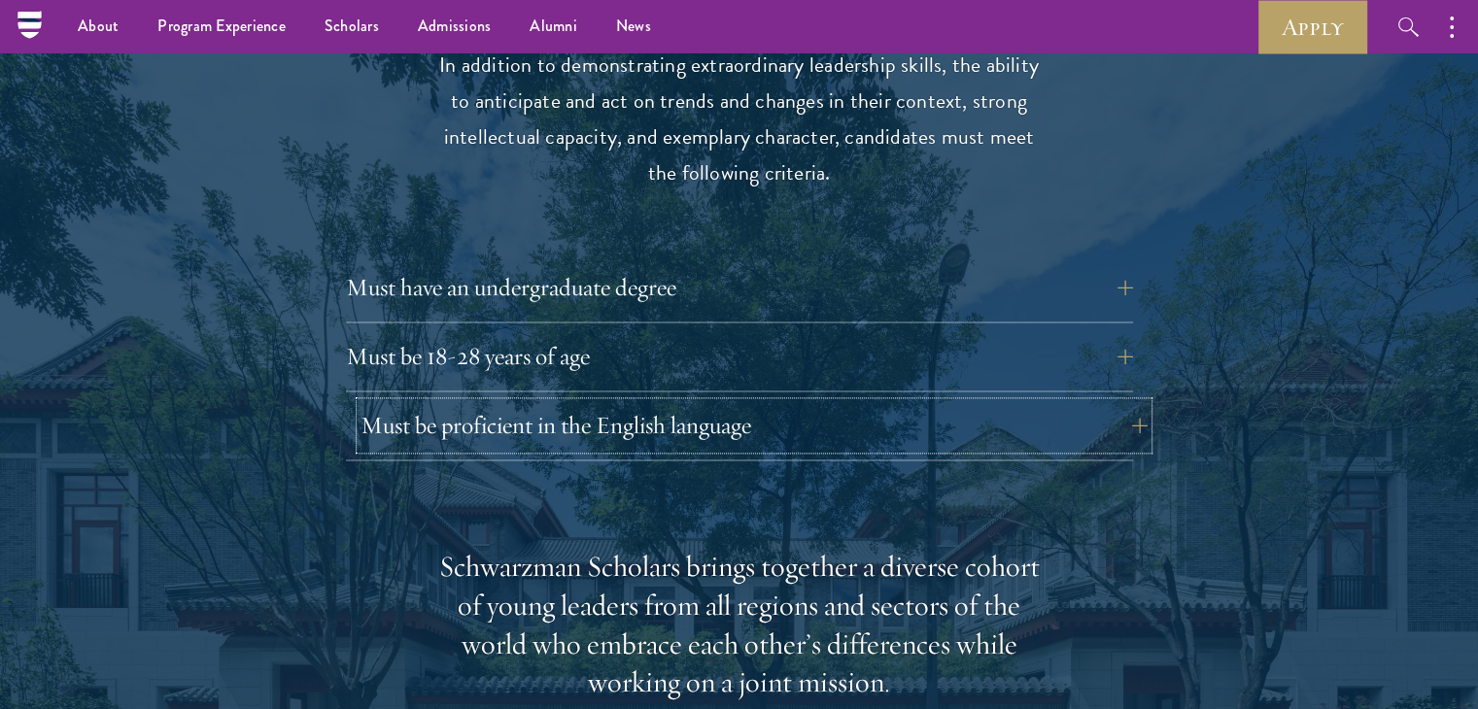
click at [1002, 402] on button "Must be proficient in the English language" at bounding box center [753, 425] width 787 height 47
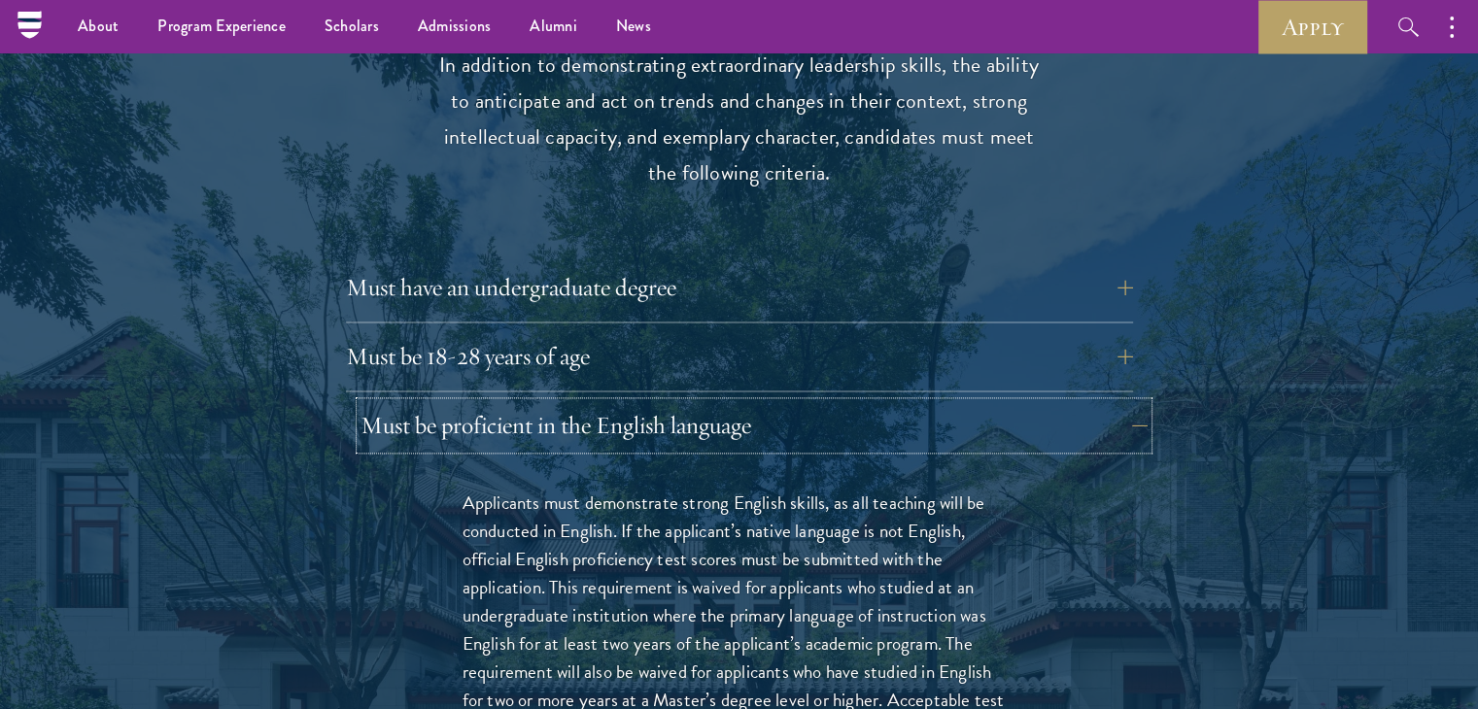
click at [1098, 402] on button "Must be proficient in the English language" at bounding box center [753, 425] width 787 height 47
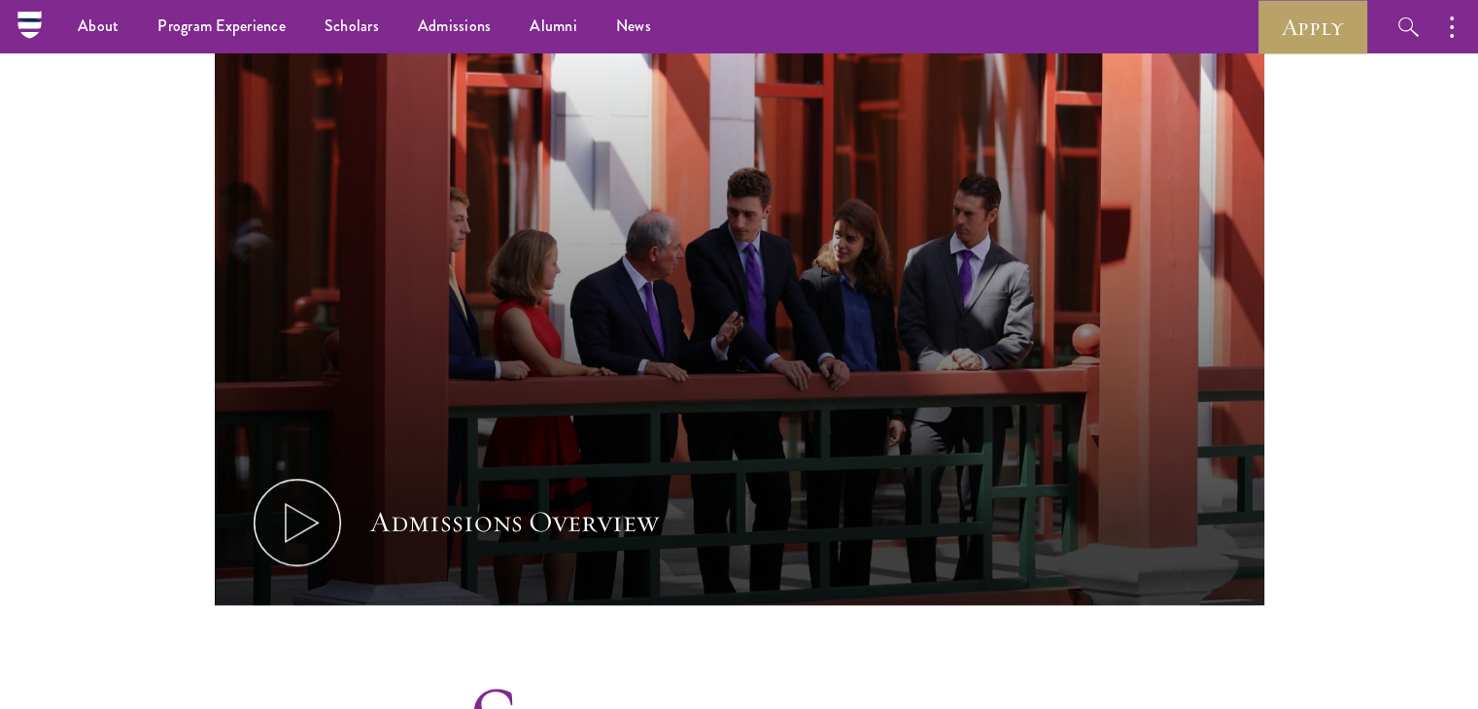
scroll to position [0, 0]
